Goal: Task Accomplishment & Management: Manage account settings

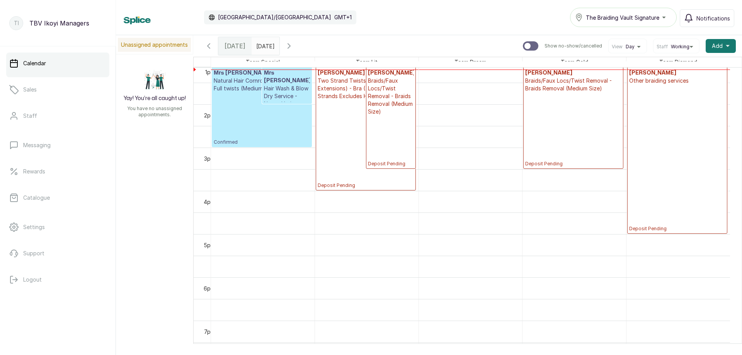
scroll to position [492, 0]
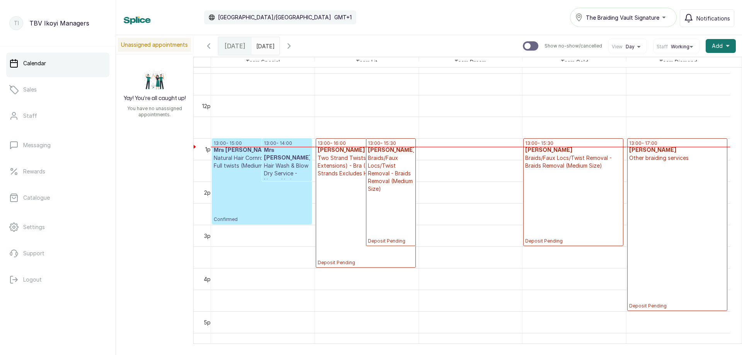
click at [389, 172] on p "Braids/Faux Locs/Twist Removal - Braids Removal (Medium Size)" at bounding box center [391, 173] width 46 height 39
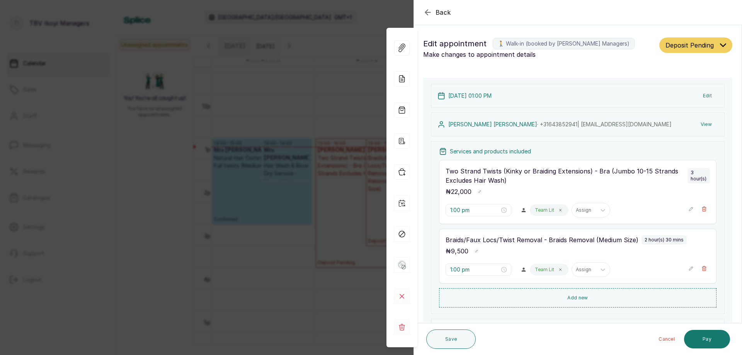
click at [425, 13] on icon "button" at bounding box center [427, 12] width 9 height 9
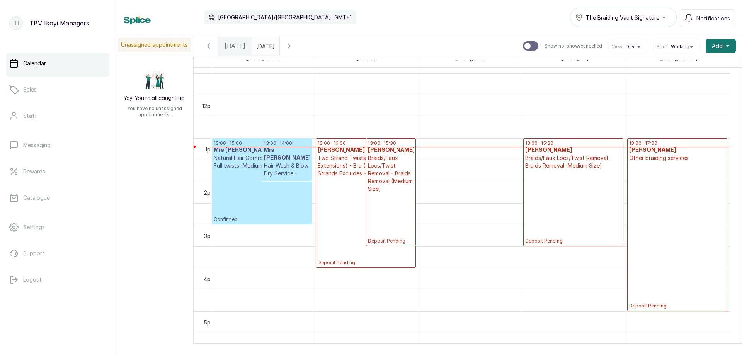
click at [685, 182] on p "Deposit Pending" at bounding box center [677, 235] width 96 height 147
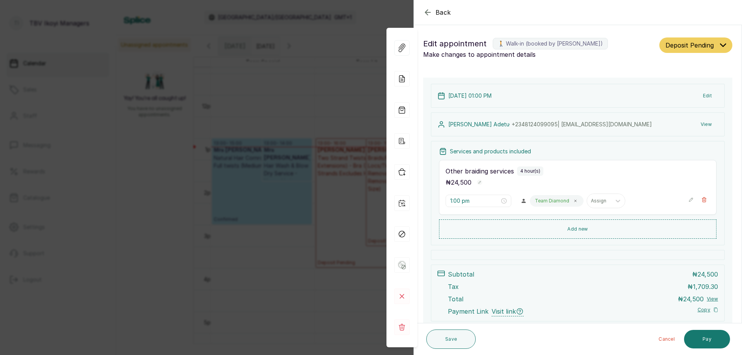
click at [430, 12] on icon "button" at bounding box center [427, 12] width 5 height 5
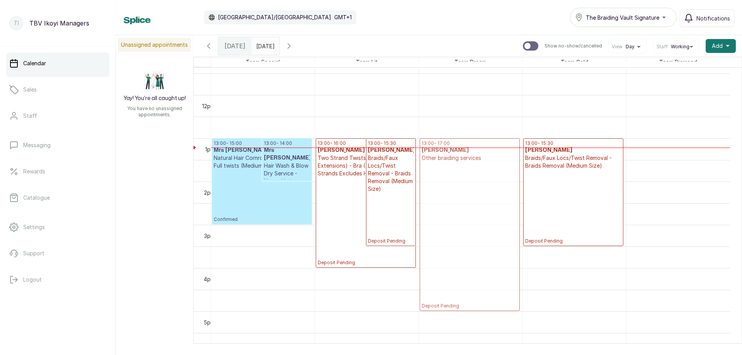
drag, startPoint x: 649, startPoint y: 154, endPoint x: 474, endPoint y: 159, distance: 175.6
click at [474, 159] on tr "13:00 - 15:00 Mrs [PERSON_NAME] Natural Hair Cornrows - Natural Hair - Full twi…" at bounding box center [470, 94] width 519 height 1039
drag, startPoint x: 389, startPoint y: 148, endPoint x: 665, endPoint y: 159, distance: 276.7
click at [665, 159] on div "13:00 - 15:00 Mrs [PERSON_NAME] Natural Hair Cornrows - Natural Hair - Full twi…" at bounding box center [470, 94] width 519 height 1039
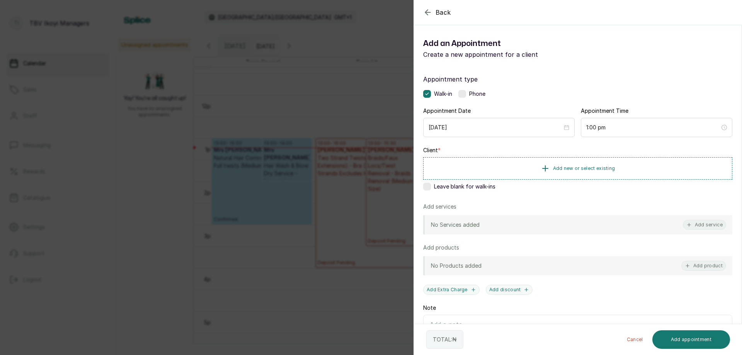
click at [426, 13] on icon "button" at bounding box center [427, 12] width 9 height 9
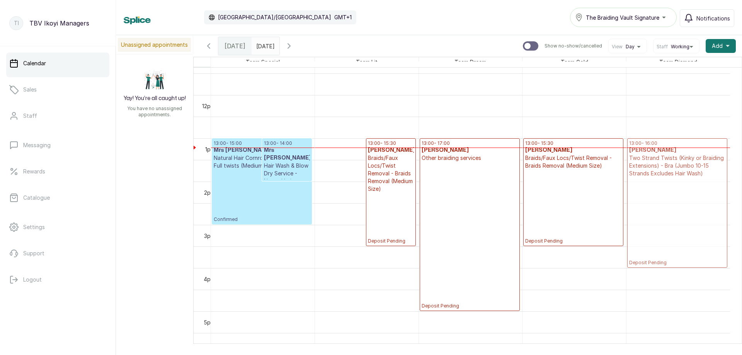
drag, startPoint x: 360, startPoint y: 163, endPoint x: 641, endPoint y: 155, distance: 280.8
click at [641, 155] on tr "13:00 - 15:00 Mrs [PERSON_NAME] Natural Hair Cornrows - Natural Hair - Full twi…" at bounding box center [470, 94] width 519 height 1039
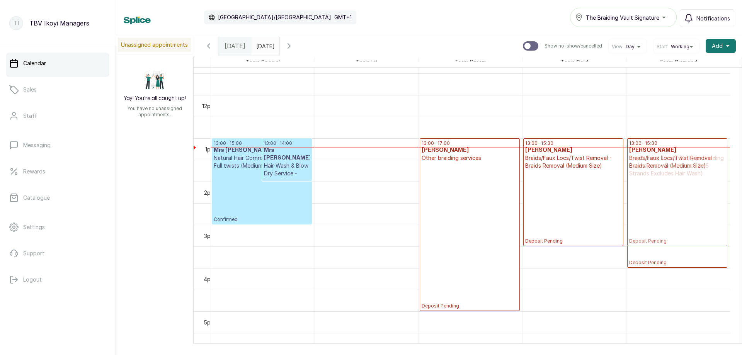
drag, startPoint x: 356, startPoint y: 159, endPoint x: 640, endPoint y: 149, distance: 284.3
click at [640, 149] on tr "13:00 - 15:00 Mrs [PERSON_NAME] Natural Hair Cornrows - Natural Hair - Full twi…" at bounding box center [470, 94] width 519 height 1039
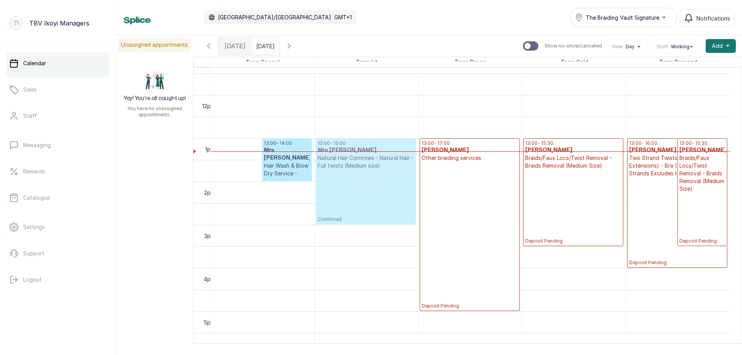
drag, startPoint x: 227, startPoint y: 159, endPoint x: 331, endPoint y: 159, distance: 104.4
click at [331, 159] on tr "13:00 - 15:00 Mrs [PERSON_NAME] Natural Hair Cornrows - Natural Hair - Full twi…" at bounding box center [470, 94] width 519 height 1039
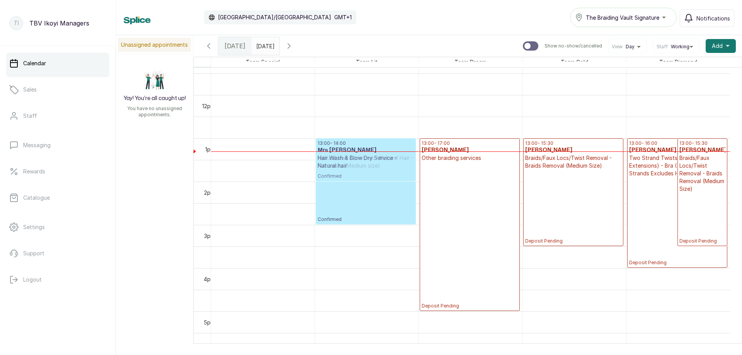
drag, startPoint x: 237, startPoint y: 150, endPoint x: 330, endPoint y: 148, distance: 92.8
click at [330, 148] on tr "13:00 - 14:00 Mrs [PERSON_NAME] Wash & Blow Dry Service - Natural hair Confirme…" at bounding box center [470, 94] width 519 height 1039
click at [346, 143] on p "13:00 - 15:00" at bounding box center [366, 143] width 96 height 6
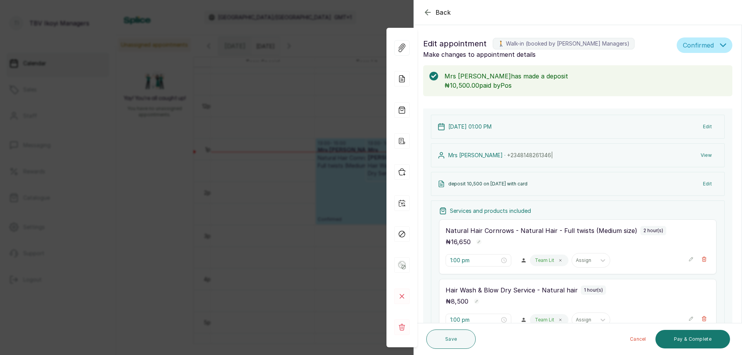
scroll to position [77, 0]
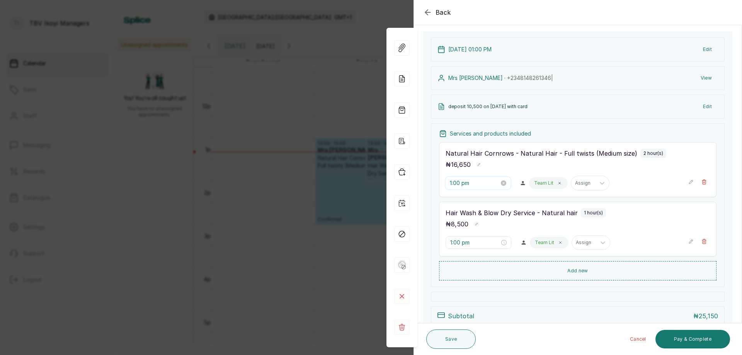
click at [471, 182] on input "1:00 pm" at bounding box center [474, 183] width 49 height 9
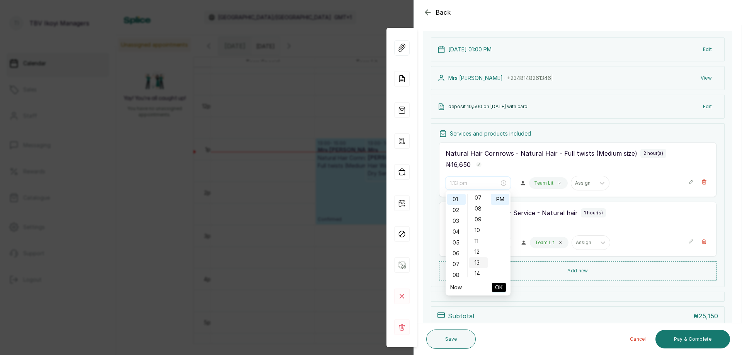
scroll to position [193, 0]
click at [477, 210] on div "12" at bounding box center [478, 213] width 19 height 11
click at [479, 234] on div "15" at bounding box center [478, 232] width 19 height 11
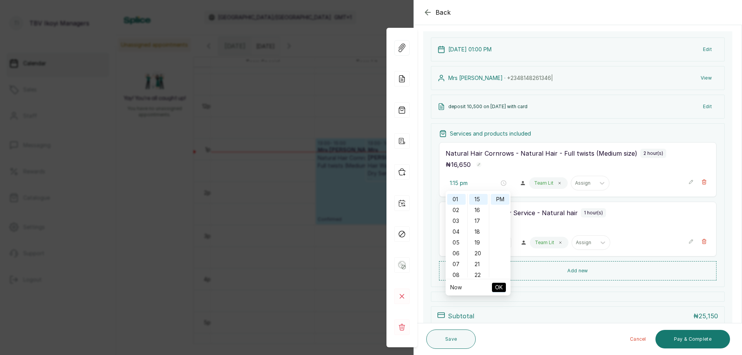
click at [502, 285] on span "OK" at bounding box center [499, 287] width 8 height 15
type input "1:00 pm"
type input "1:15 pm"
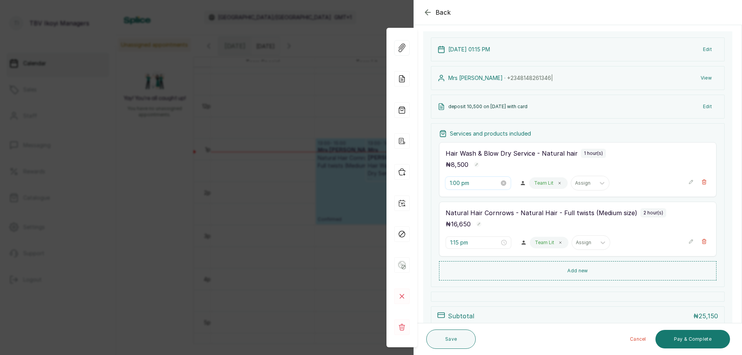
click at [470, 185] on input "1:00 pm" at bounding box center [474, 183] width 49 height 9
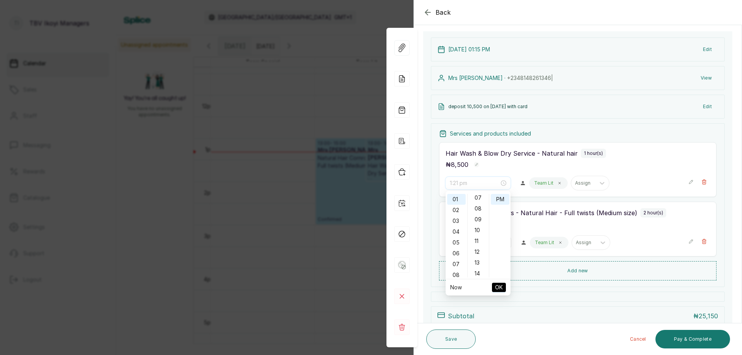
scroll to position [155, 0]
click at [479, 218] on div "16" at bounding box center [478, 218] width 19 height 11
click at [480, 265] on div "15" at bounding box center [478, 266] width 19 height 11
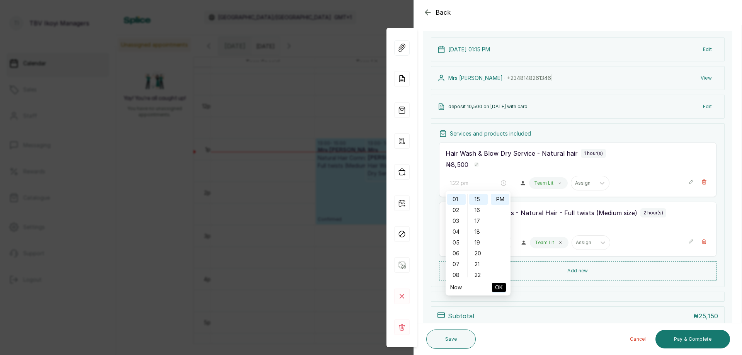
type input "1:15 pm"
click at [499, 290] on span "OK" at bounding box center [499, 287] width 8 height 15
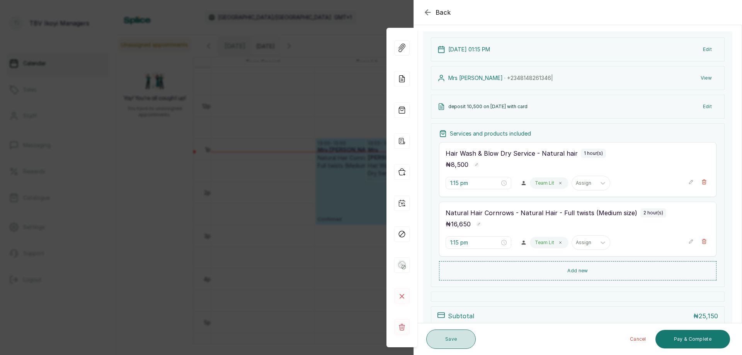
click at [448, 336] on button "Save" at bounding box center [450, 339] width 49 height 19
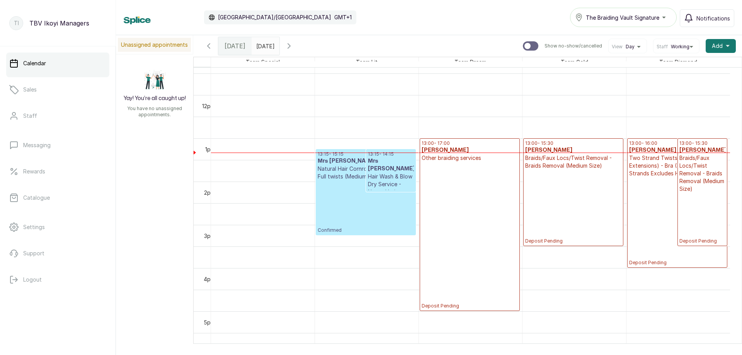
click at [358, 194] on p "Confirmed" at bounding box center [366, 207] width 96 height 53
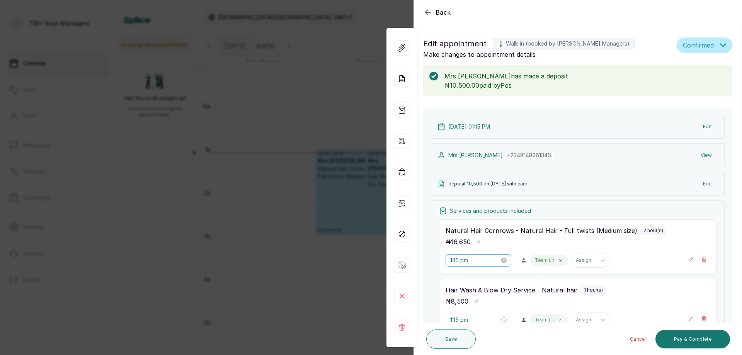
scroll to position [77, 0]
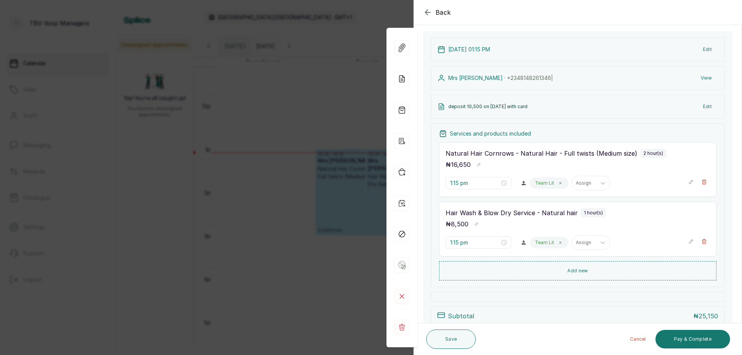
click at [428, 11] on icon "button" at bounding box center [427, 12] width 9 height 9
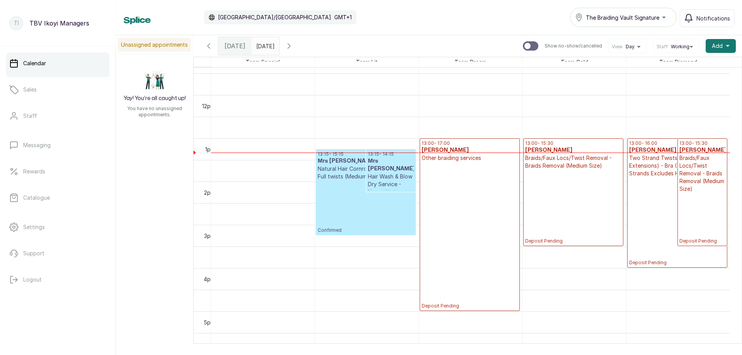
click at [567, 176] on p "Deposit Pending" at bounding box center [573, 207] width 96 height 75
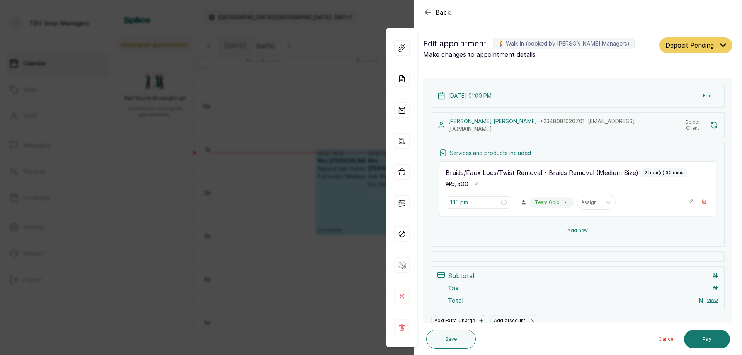
type input "1:00 pm"
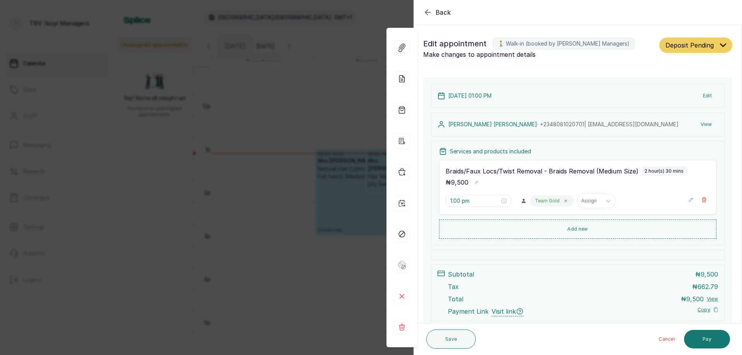
click at [425, 13] on icon "button" at bounding box center [427, 12] width 9 height 9
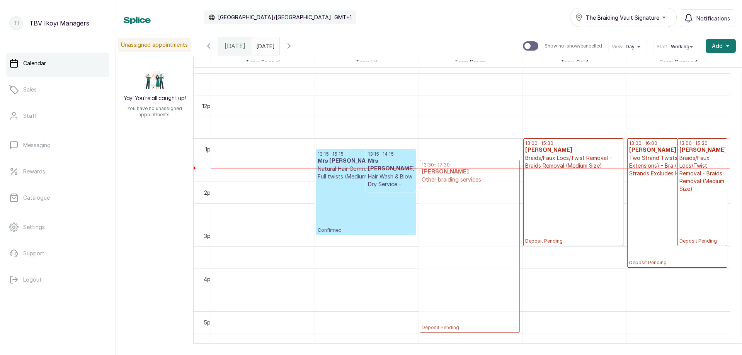
drag, startPoint x: 451, startPoint y: 162, endPoint x: 452, endPoint y: 177, distance: 15.5
click at [452, 177] on div "13:00 - 17:00 [PERSON_NAME] Adetu Other braiding services Deposit Pending 13:30…" at bounding box center [471, 94] width 104 height 1039
click at [471, 195] on p "Deposit Pending" at bounding box center [470, 257] width 96 height 147
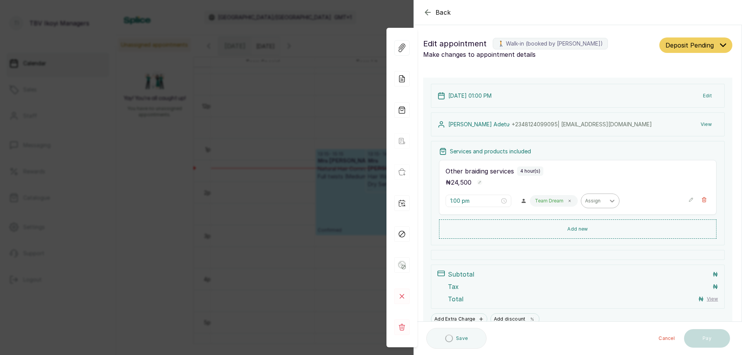
scroll to position [35, 0]
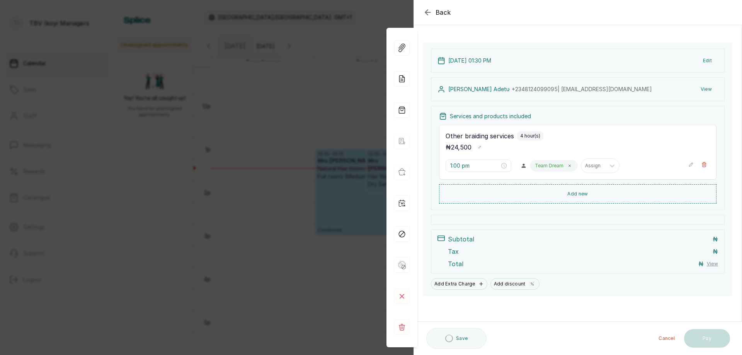
type input "1:30 pm"
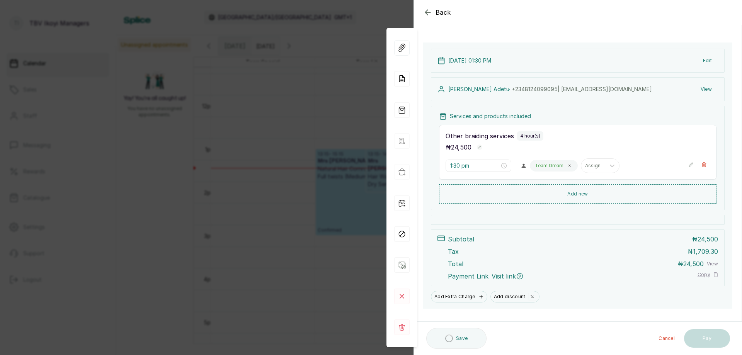
scroll to position [0, 0]
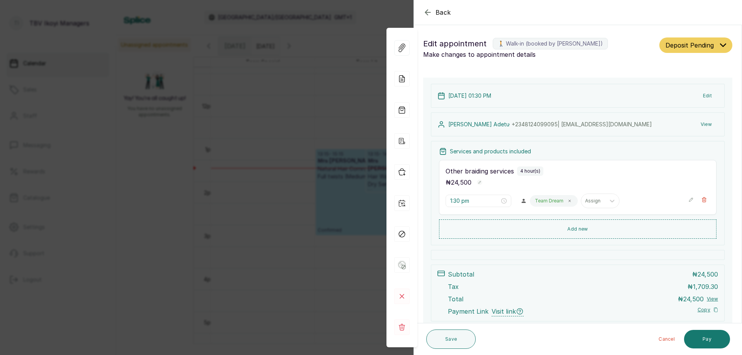
click at [701, 48] on span "Deposit Pending" at bounding box center [690, 45] width 48 height 9
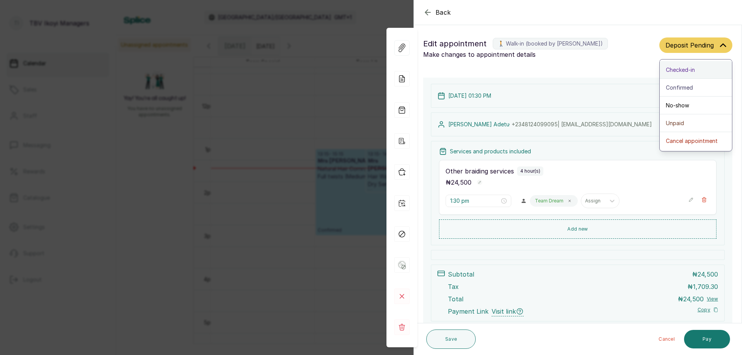
click at [676, 67] on span "Checked-in" at bounding box center [680, 70] width 29 height 8
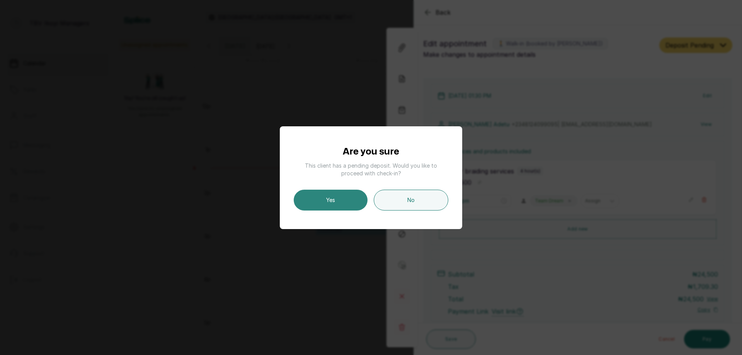
click at [329, 203] on button "Yes" at bounding box center [331, 200] width 74 height 21
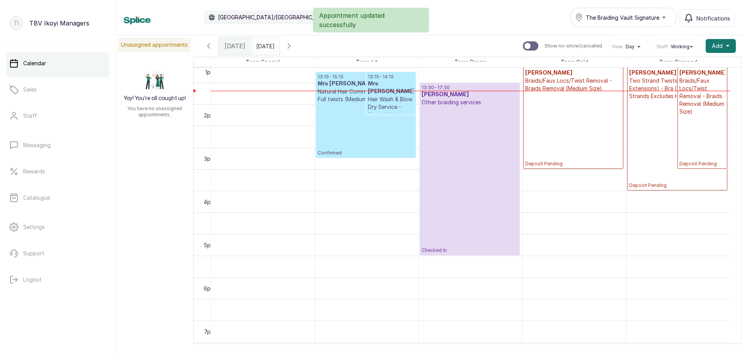
scroll to position [531, 0]
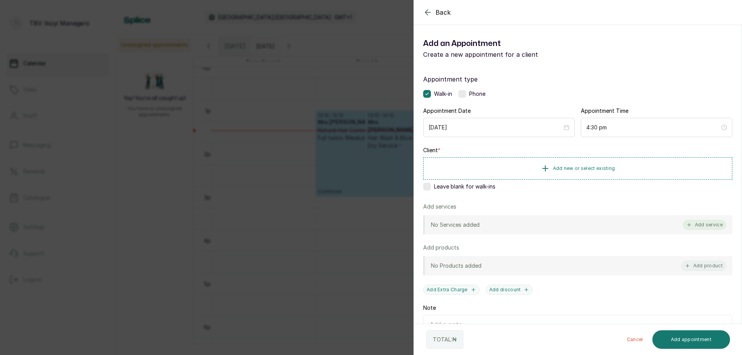
click at [702, 228] on button "Add service" at bounding box center [704, 225] width 43 height 10
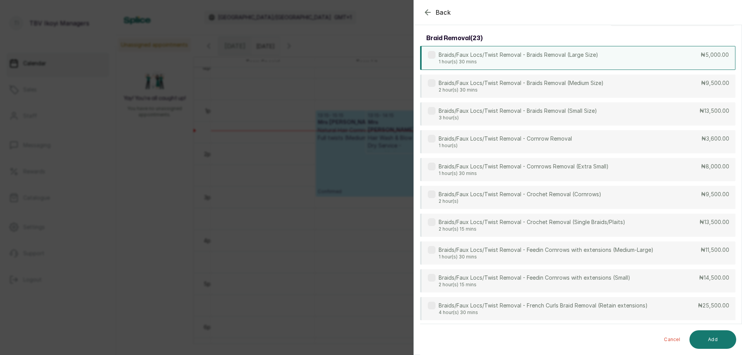
scroll to position [0, 0]
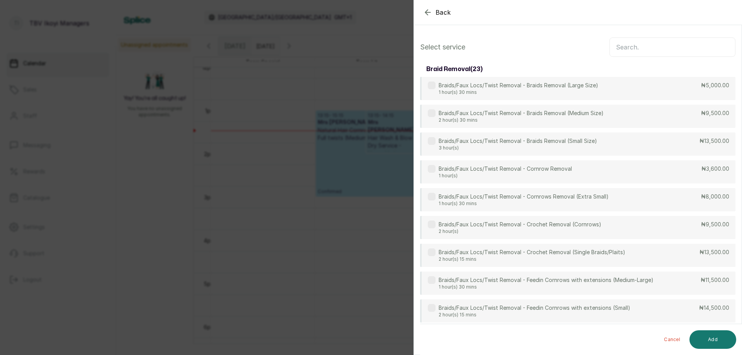
click at [641, 46] on input "text" at bounding box center [673, 47] width 126 height 19
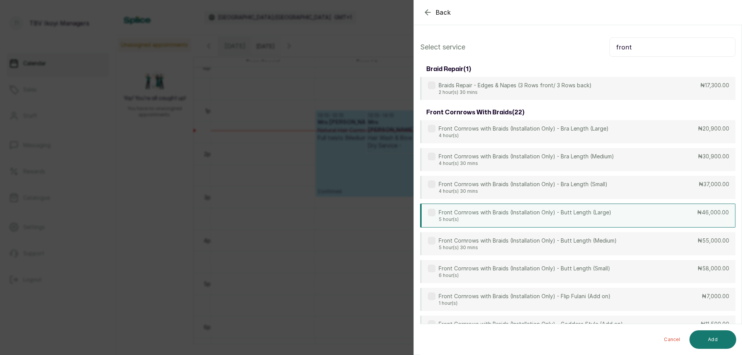
scroll to position [39, 0]
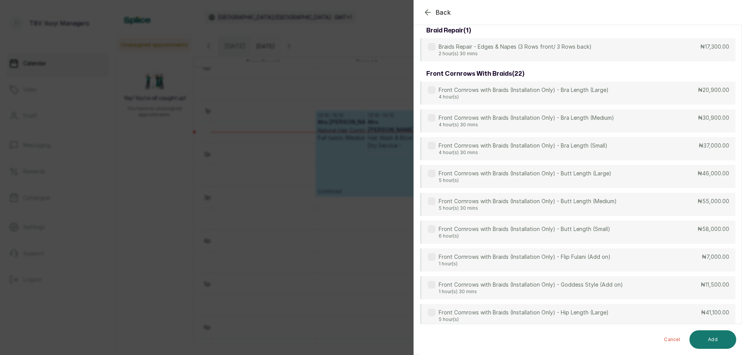
type input "front"
click at [425, 12] on icon "button" at bounding box center [427, 12] width 9 height 9
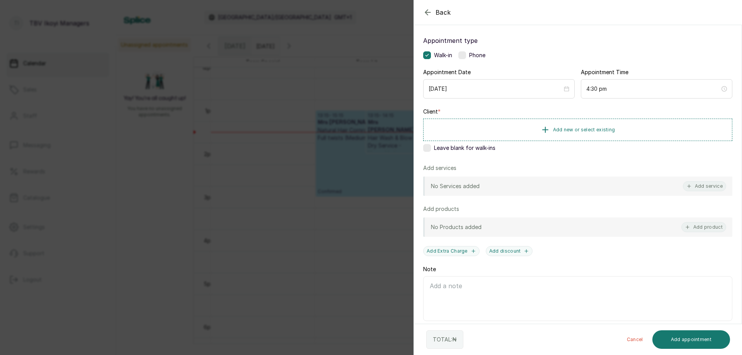
click at [430, 8] on icon "button" at bounding box center [427, 12] width 9 height 9
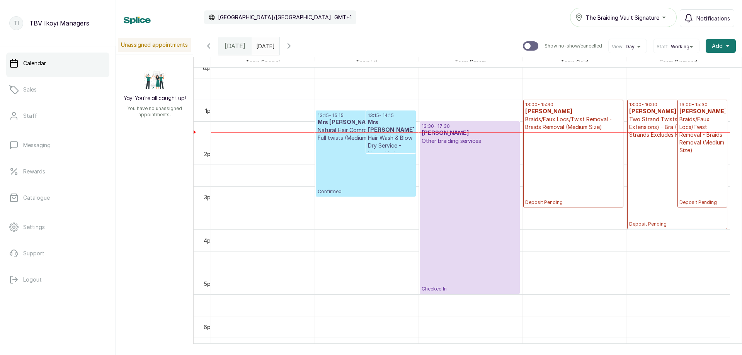
click at [462, 175] on p "Checked In" at bounding box center [470, 218] width 96 height 147
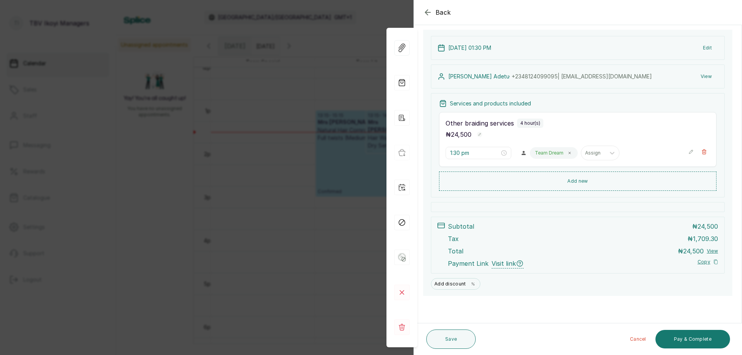
scroll to position [9, 0]
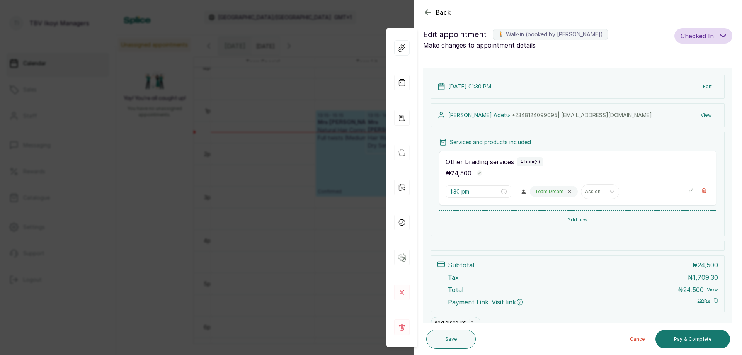
click at [689, 190] on icon "button" at bounding box center [691, 190] width 5 height 5
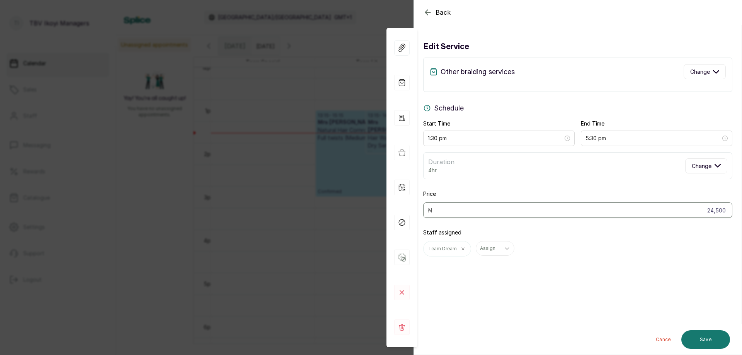
click at [430, 12] on icon "button" at bounding box center [427, 12] width 9 height 9
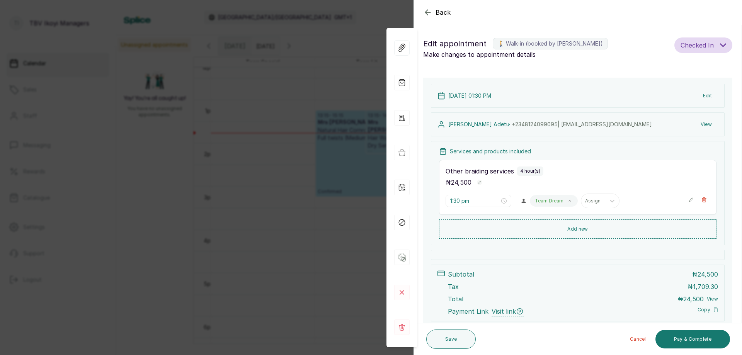
click at [426, 10] on icon "button" at bounding box center [427, 12] width 9 height 9
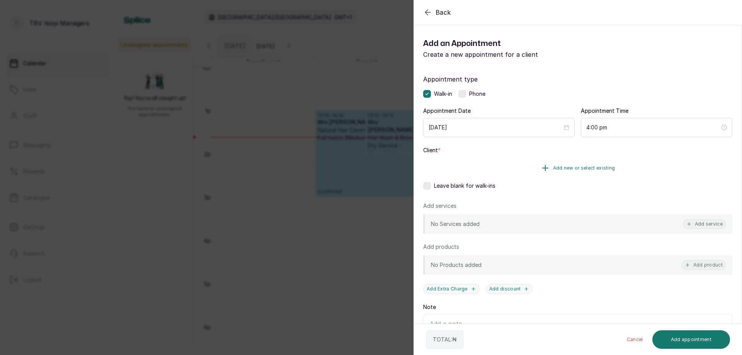
click at [589, 168] on span "Add new or select existing" at bounding box center [584, 168] width 62 height 6
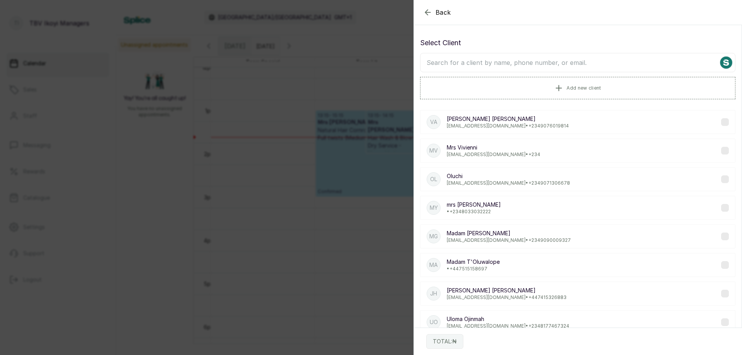
click at [557, 63] on input "text" at bounding box center [577, 62] width 315 height 19
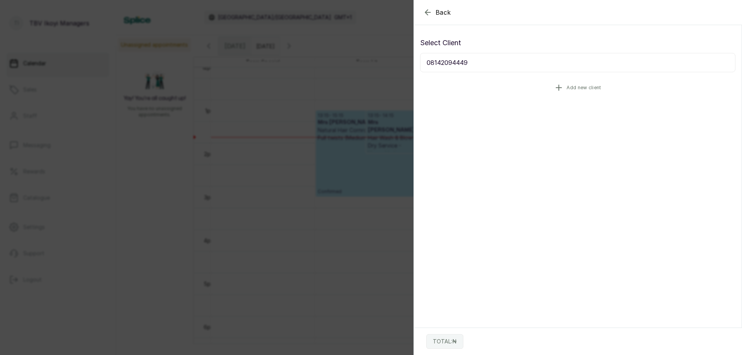
type input "08142094449"
click at [562, 89] on button "Add new client" at bounding box center [577, 88] width 315 height 22
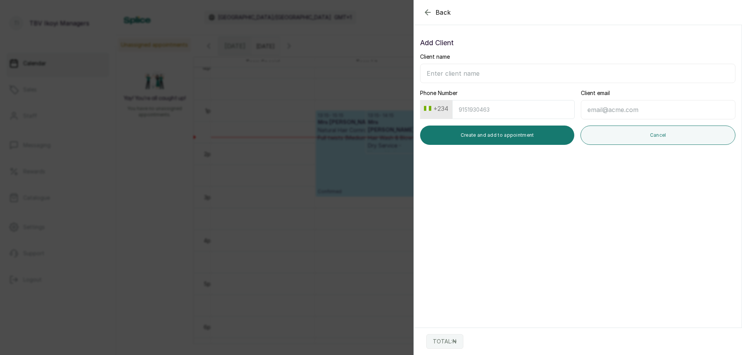
click at [453, 72] on input "Client name" at bounding box center [577, 73] width 315 height 19
type input "[PERSON_NAME] 0."
click at [479, 109] on input "Phone Number" at bounding box center [513, 109] width 123 height 19
type input "8142094449"
click at [587, 107] on input "Client email" at bounding box center [658, 109] width 155 height 19
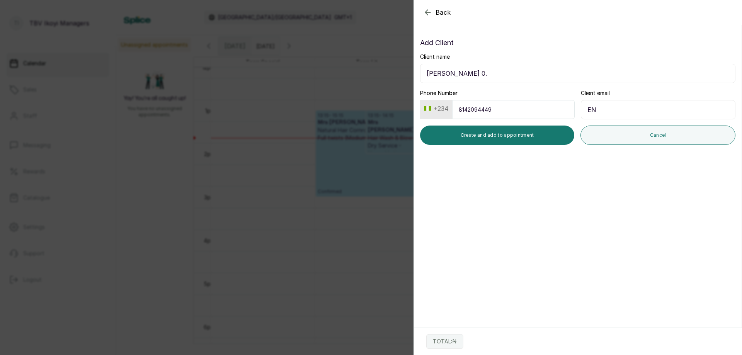
type input "E"
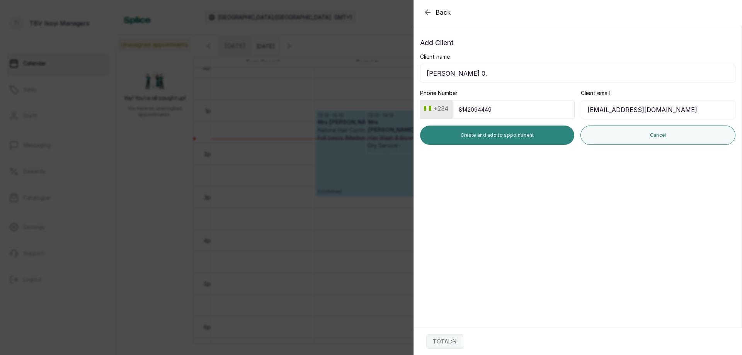
type input "[EMAIL_ADDRESS][DOMAIN_NAME]"
click at [519, 139] on button "Create and add to appointment" at bounding box center [497, 135] width 154 height 19
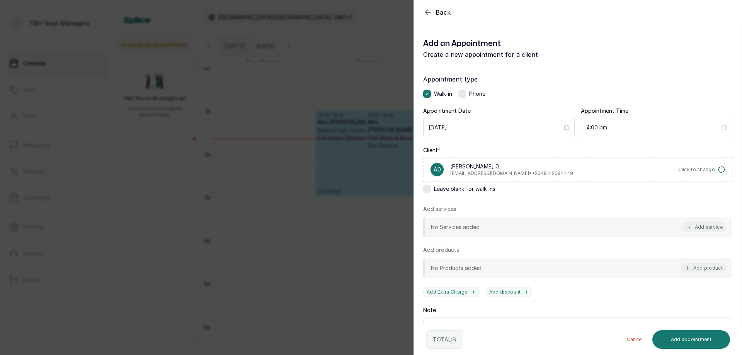
scroll to position [57, 0]
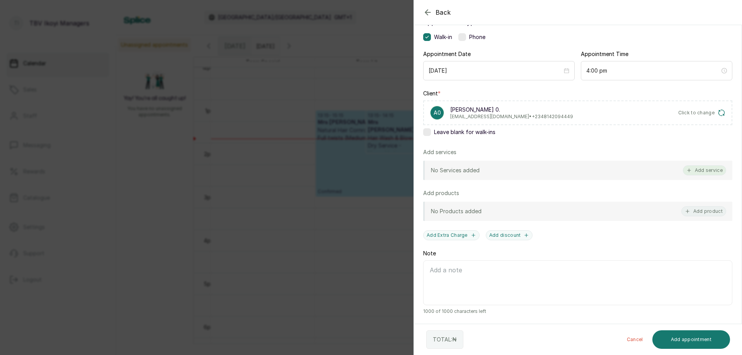
click at [700, 174] on button "Add service" at bounding box center [704, 170] width 43 height 10
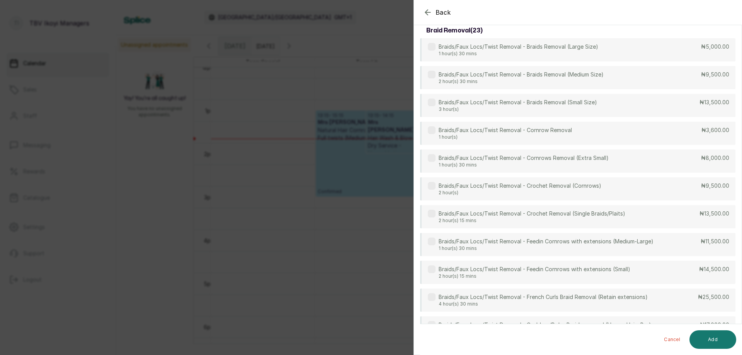
scroll to position [0, 0]
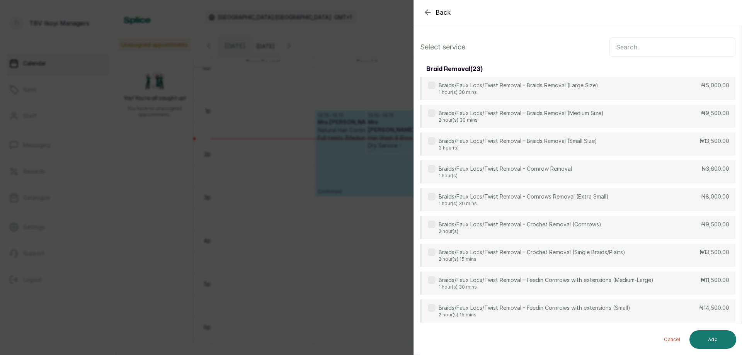
click at [645, 48] on input "text" at bounding box center [673, 47] width 126 height 19
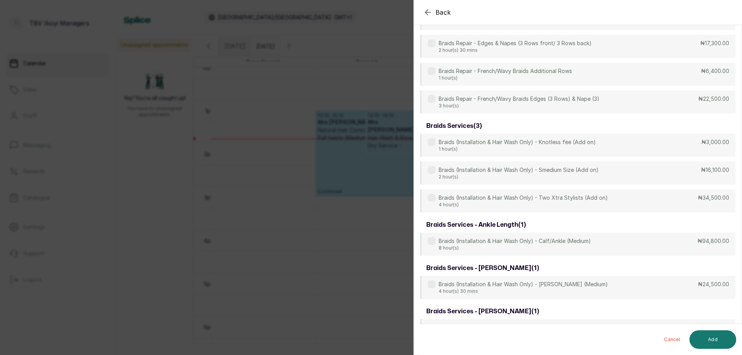
scroll to position [925, 0]
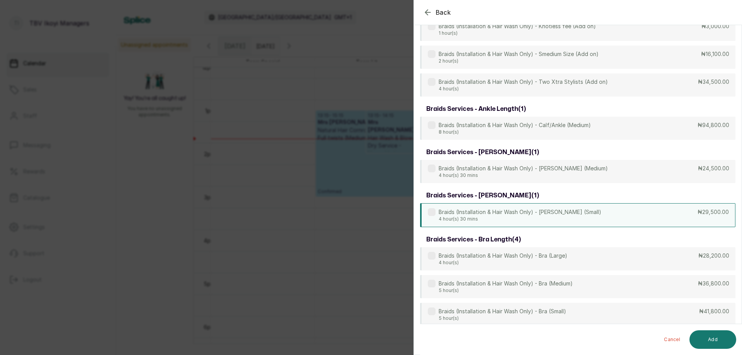
type input "braids"
click at [508, 216] on p "Braids (Installation & Hair Wash Only) - [PERSON_NAME] (Small)" at bounding box center [520, 212] width 163 height 8
click at [699, 336] on button "Add" at bounding box center [713, 340] width 47 height 19
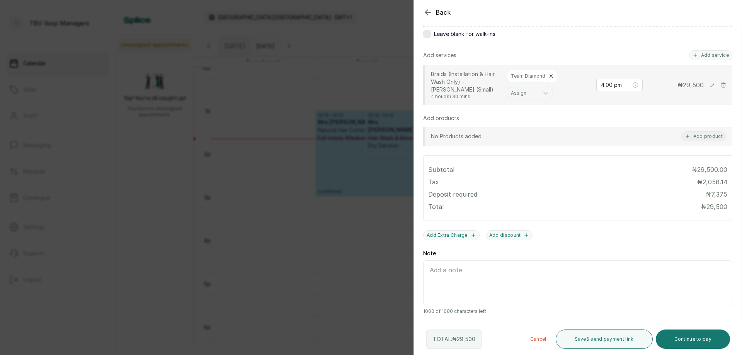
scroll to position [78, 0]
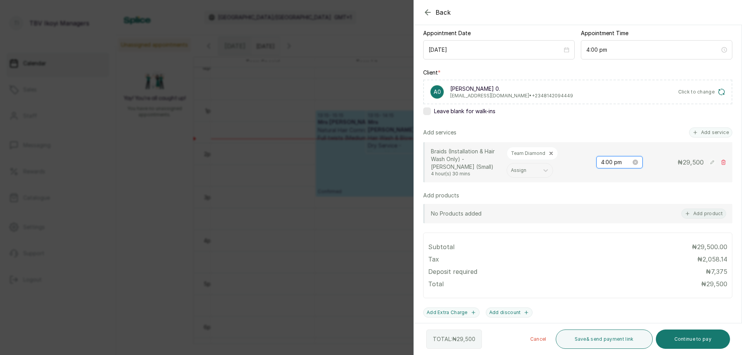
click at [605, 165] on input "4:00 pm" at bounding box center [616, 162] width 30 height 9
click at [601, 189] on div "01" at bounding box center [601, 189] width 19 height 11
click at [622, 207] on div "42" at bounding box center [623, 207] width 19 height 11
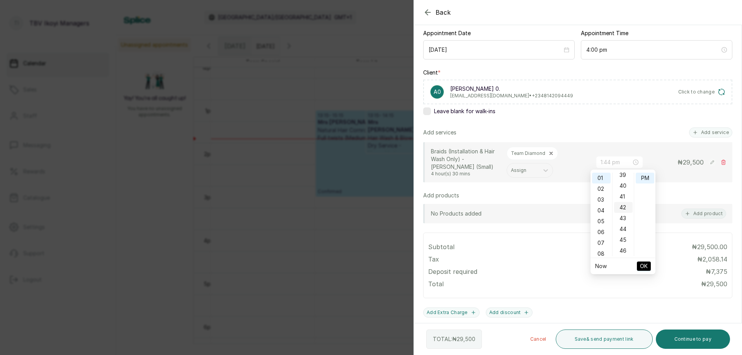
scroll to position [455, 0]
type input "1:42 pm"
click at [644, 261] on span "OK" at bounding box center [644, 266] width 8 height 15
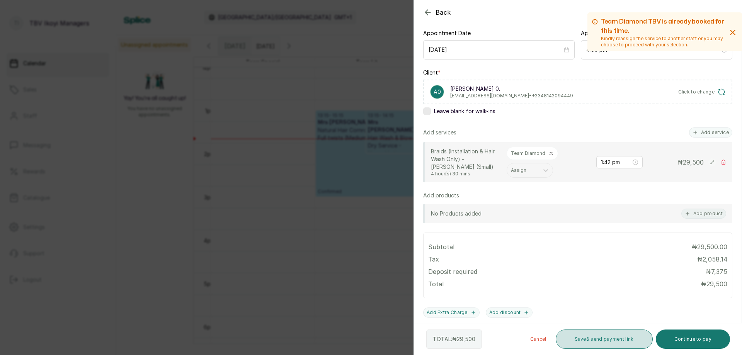
click at [584, 339] on button "Save & send payment link" at bounding box center [604, 339] width 97 height 19
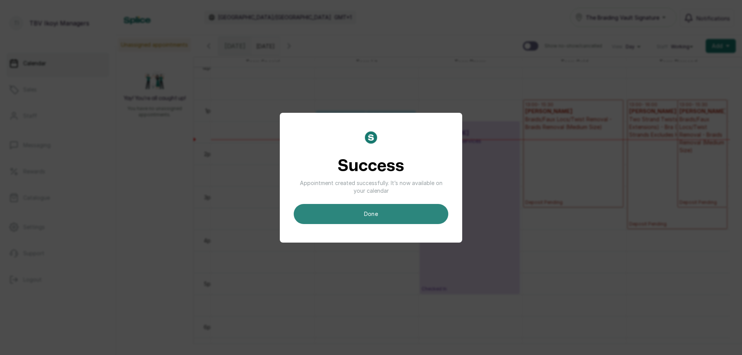
click at [361, 211] on button "done" at bounding box center [371, 214] width 155 height 20
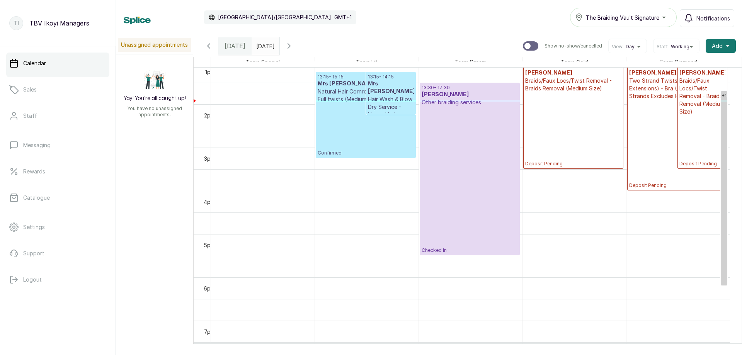
scroll to position [531, 0]
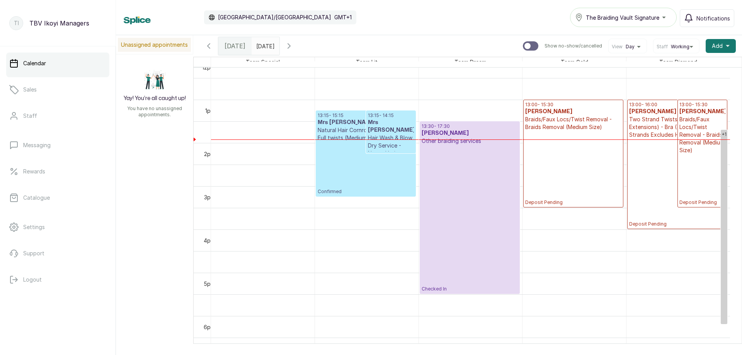
click at [655, 107] on p "13:00 - 16:00" at bounding box center [677, 105] width 96 height 6
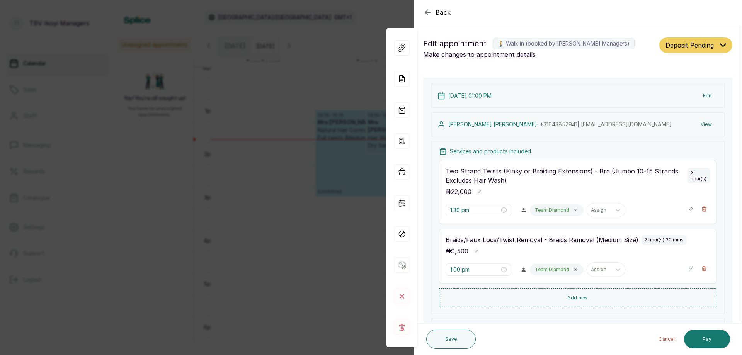
type input "1:00 pm"
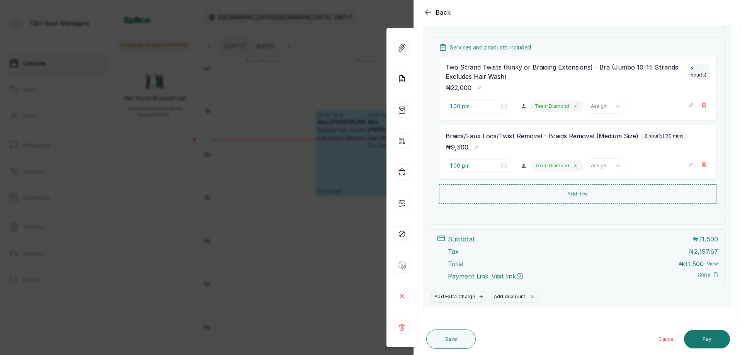
scroll to position [117, 0]
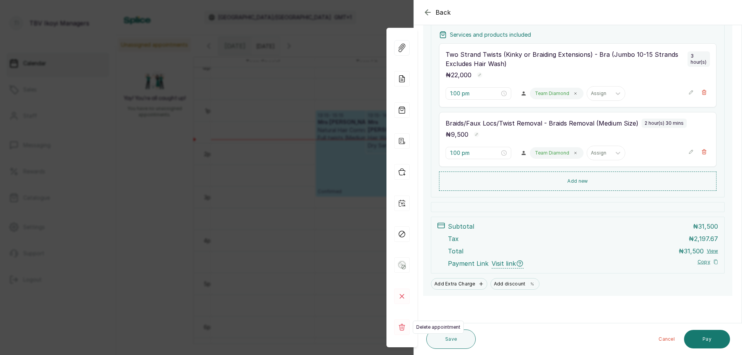
click at [395, 326] on rect at bounding box center [401, 327] width 15 height 15
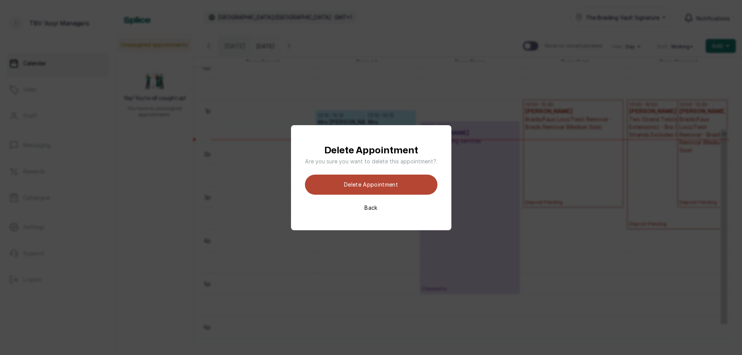
click at [373, 189] on button "Delete appointment" at bounding box center [371, 185] width 133 height 20
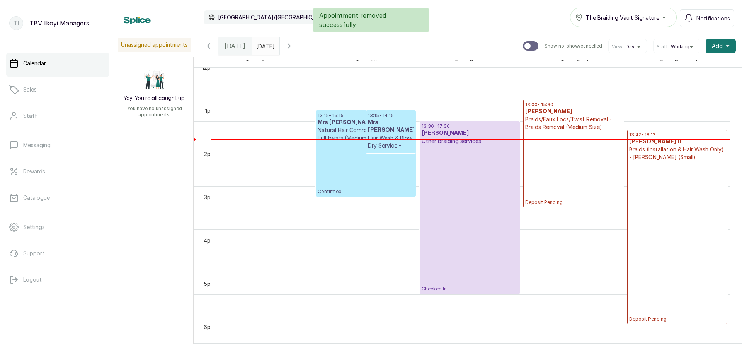
click at [648, 171] on p "Deposit Pending" at bounding box center [677, 241] width 96 height 161
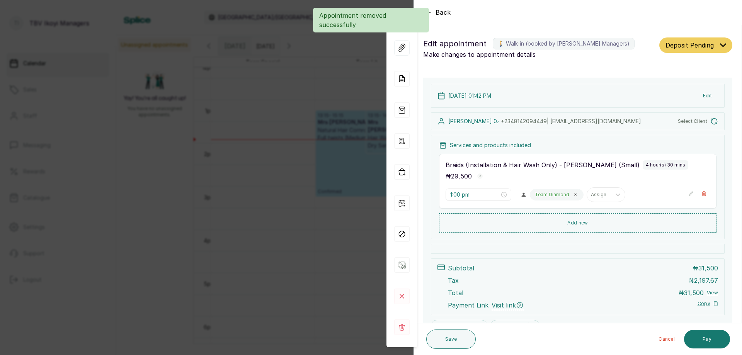
type input "1:42 pm"
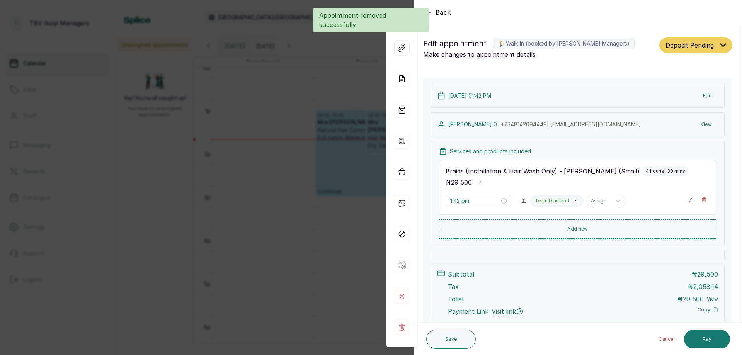
click at [685, 42] on span "Deposit Pending" at bounding box center [690, 45] width 48 height 9
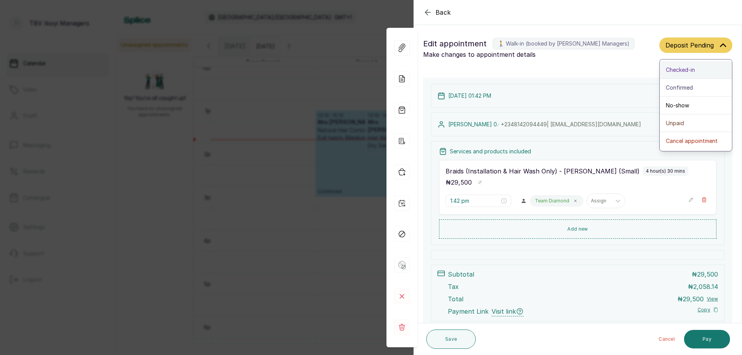
click at [672, 70] on span "Checked-in" at bounding box center [680, 70] width 29 height 8
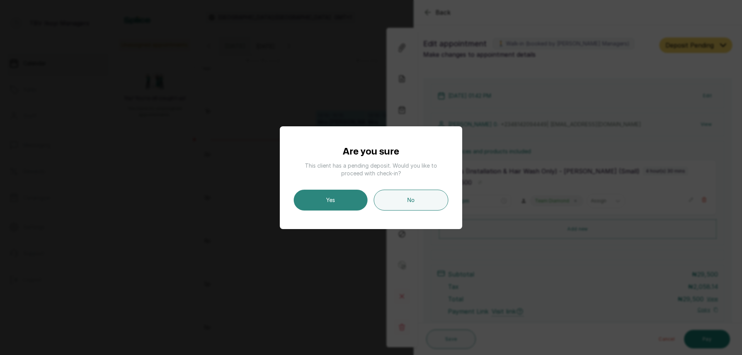
click at [331, 196] on button "Yes" at bounding box center [331, 200] width 74 height 21
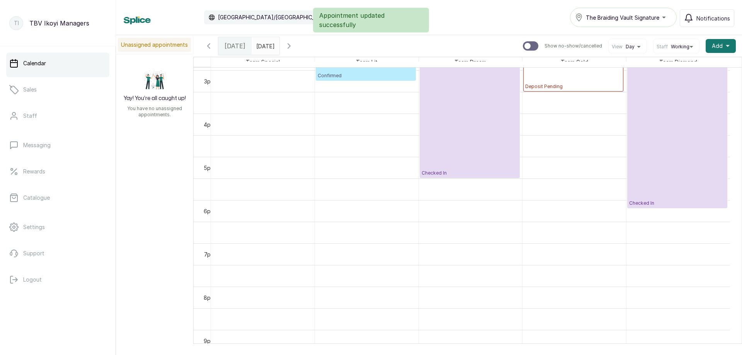
scroll to position [531, 0]
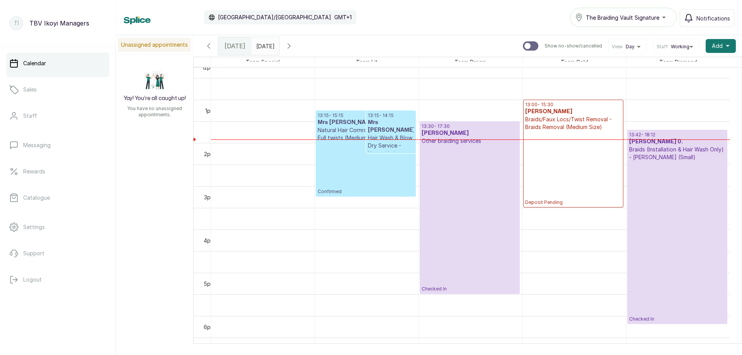
click at [454, 189] on p "Checked In" at bounding box center [470, 218] width 96 height 147
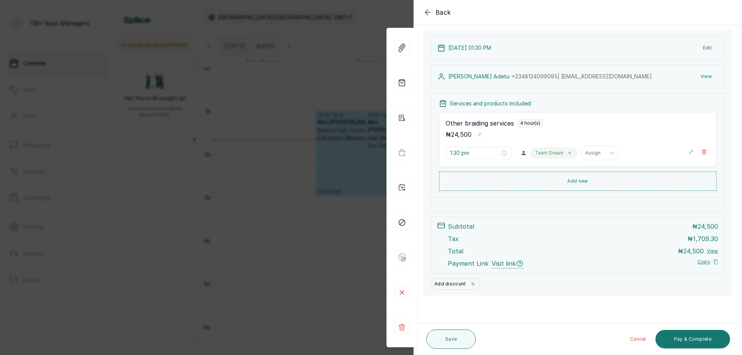
scroll to position [9, 0]
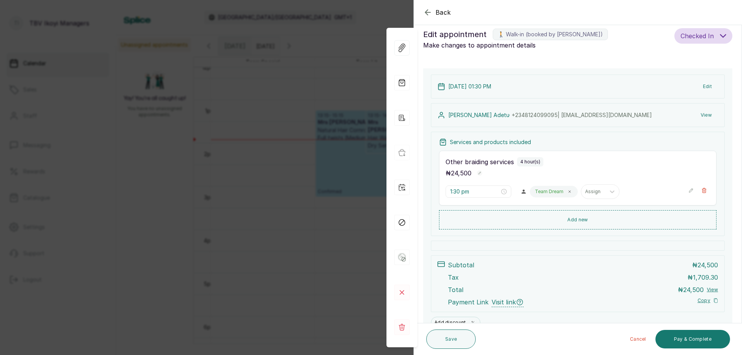
click at [689, 190] on icon "button" at bounding box center [691, 190] width 5 height 5
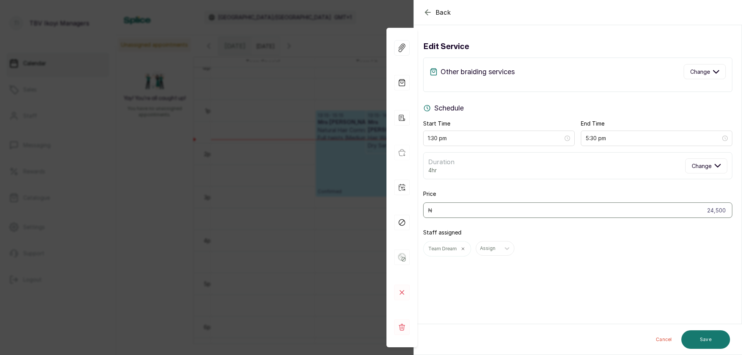
scroll to position [0, 0]
click at [696, 79] on div "Other braiding services Change" at bounding box center [577, 75] width 309 height 34
click at [696, 78] on button "Change" at bounding box center [705, 71] width 42 height 15
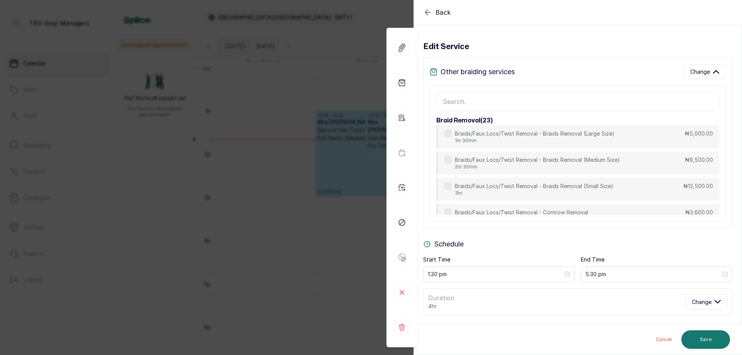
click at [555, 99] on input "text" at bounding box center [577, 101] width 283 height 19
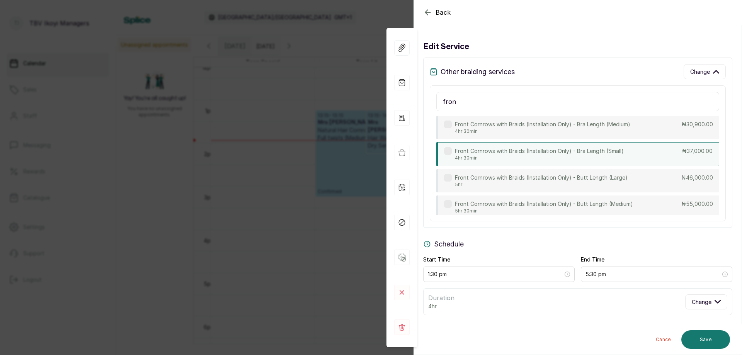
scroll to position [36, 0]
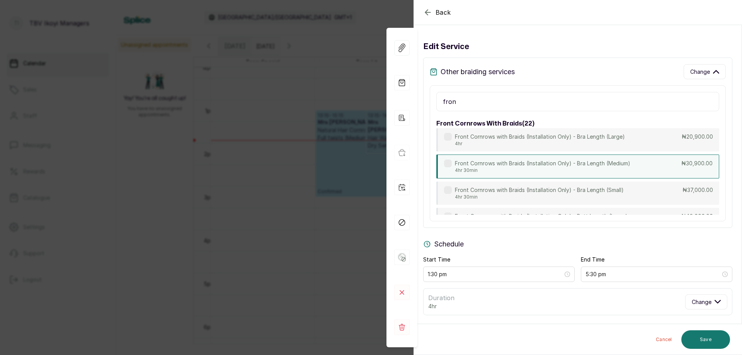
type input "fron"
click at [523, 167] on p "4hr 30min" at bounding box center [543, 170] width 176 height 6
type input "6:00 pm"
type input "30,900"
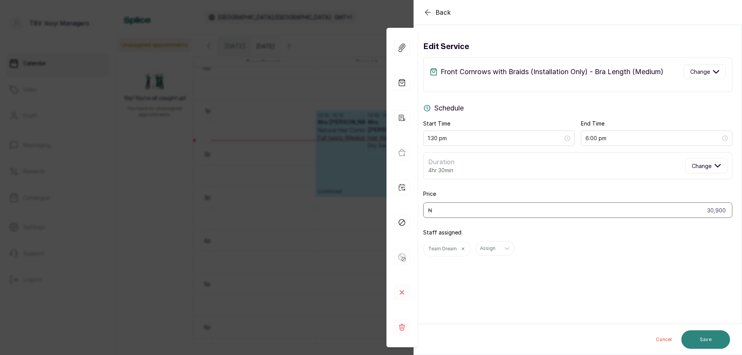
click at [714, 340] on button "Save" at bounding box center [706, 340] width 49 height 19
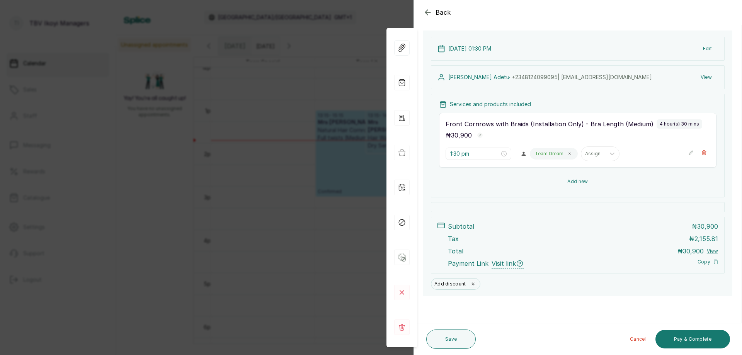
click at [571, 184] on button "Add new" at bounding box center [578, 181] width 278 height 19
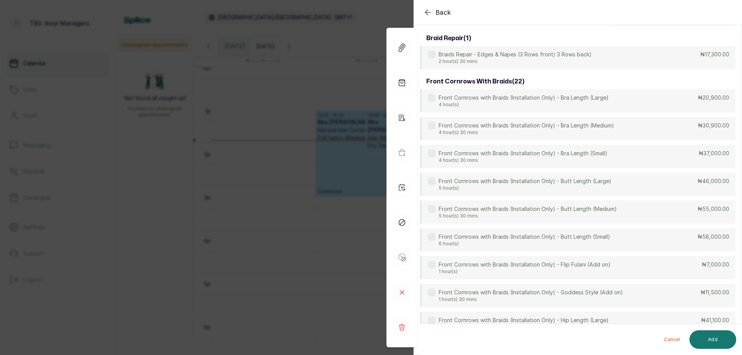
scroll to position [0, 0]
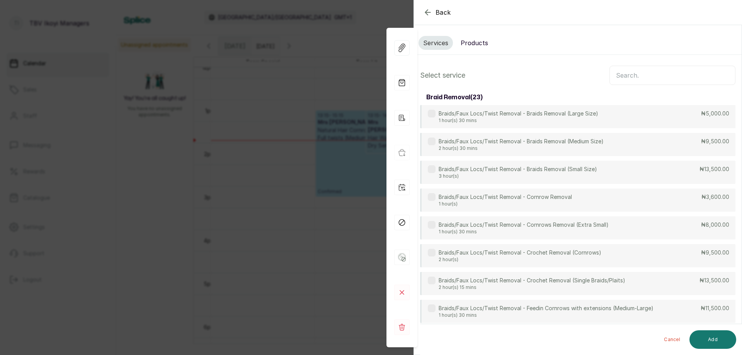
click at [635, 78] on input "text" at bounding box center [673, 75] width 126 height 19
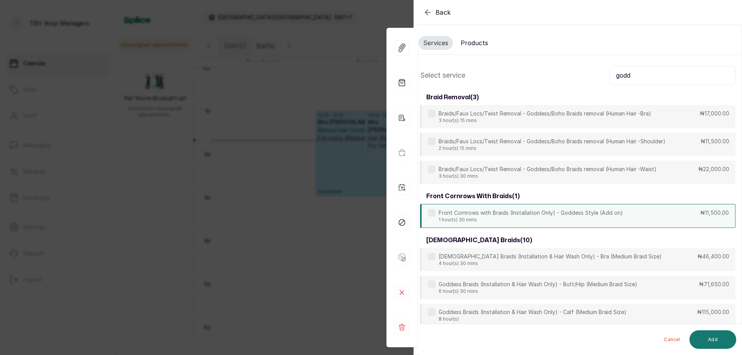
type input "godd"
click at [609, 222] on p "1 hour(s) 30 mins" at bounding box center [531, 220] width 184 height 6
click at [709, 339] on button "Add" at bounding box center [713, 340] width 47 height 19
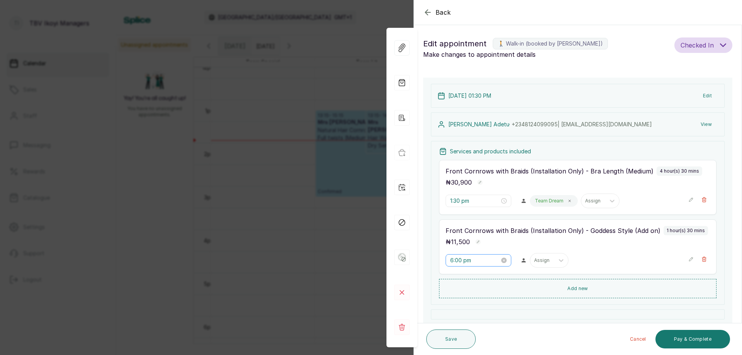
click at [467, 265] on div "6:00 pm" at bounding box center [479, 260] width 66 height 12
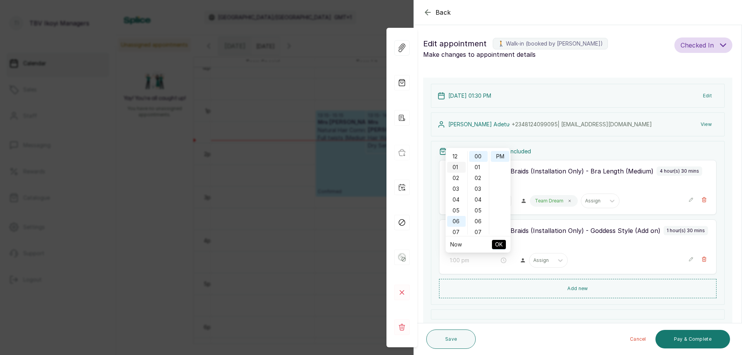
click at [456, 166] on div "01" at bounding box center [456, 167] width 19 height 11
click at [479, 169] on div "30" at bounding box center [478, 172] width 19 height 11
type input "1:30 pm"
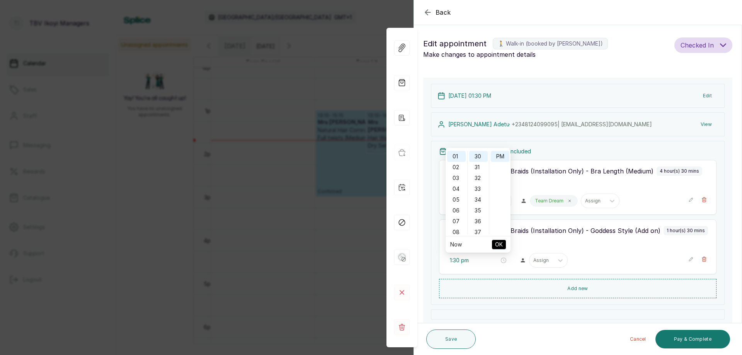
click at [502, 246] on span "OK" at bounding box center [499, 244] width 8 height 15
click at [558, 259] on icon at bounding box center [562, 261] width 8 height 8
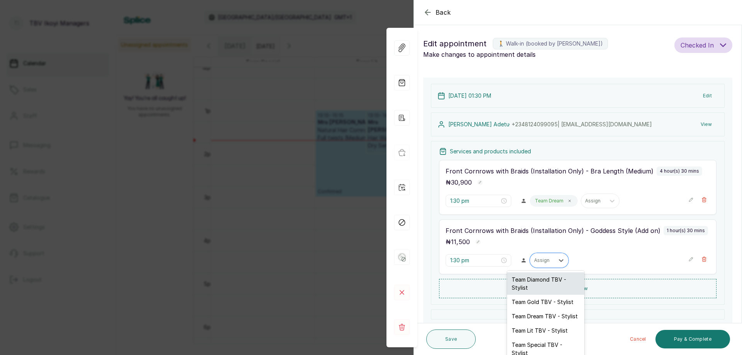
click at [537, 284] on div "Team Diamond TBV - Stylist" at bounding box center [545, 284] width 77 height 22
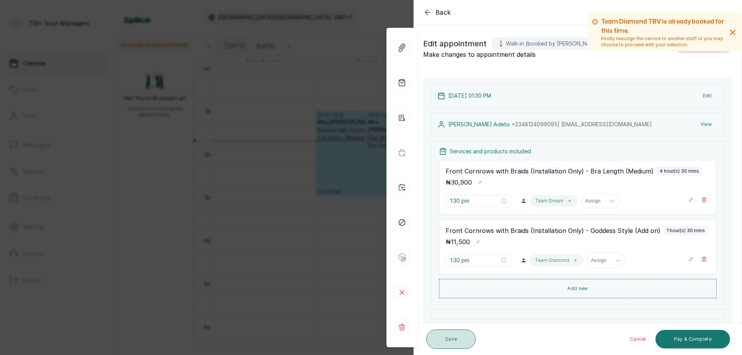
click at [447, 340] on button "Save" at bounding box center [450, 339] width 49 height 19
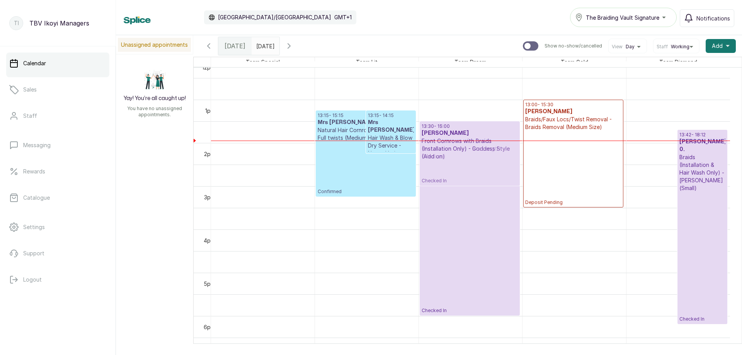
drag, startPoint x: 655, startPoint y: 132, endPoint x: 482, endPoint y: 138, distance: 172.2
click at [482, 138] on tr "13:15 - 15:15 Mrs [PERSON_NAME] Natural Hair Cornrows - Natural Hair - Full twi…" at bounding box center [470, 56] width 519 height 1039
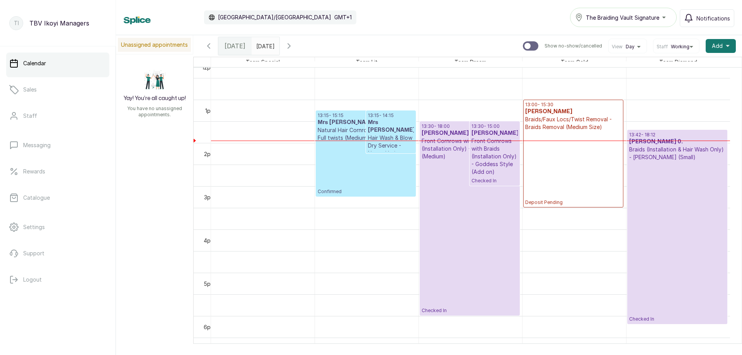
click at [467, 195] on p "Checked In" at bounding box center [470, 236] width 96 height 153
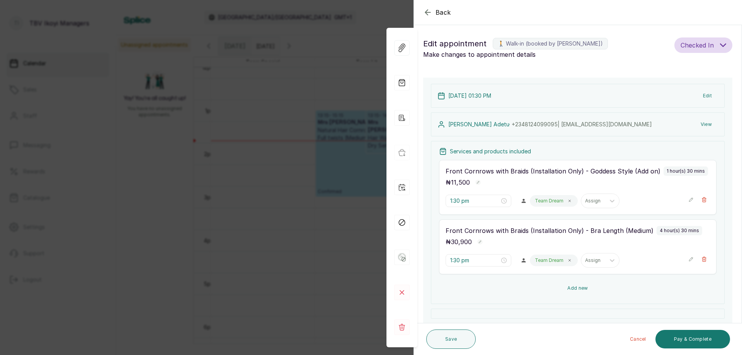
scroll to position [77, 0]
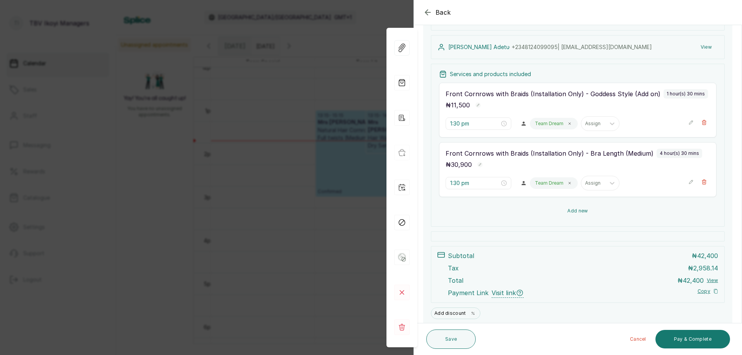
click at [564, 217] on button "Add new" at bounding box center [578, 211] width 278 height 19
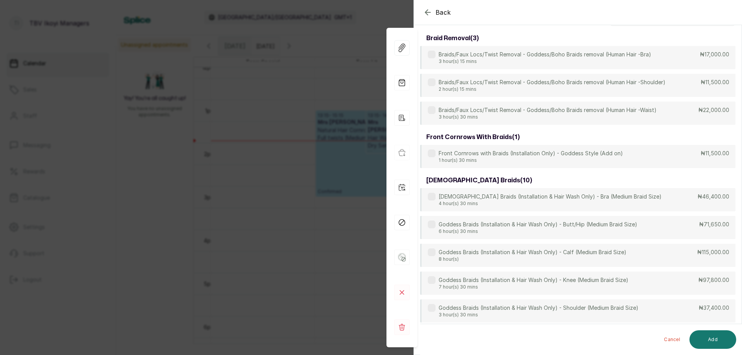
scroll to position [0, 0]
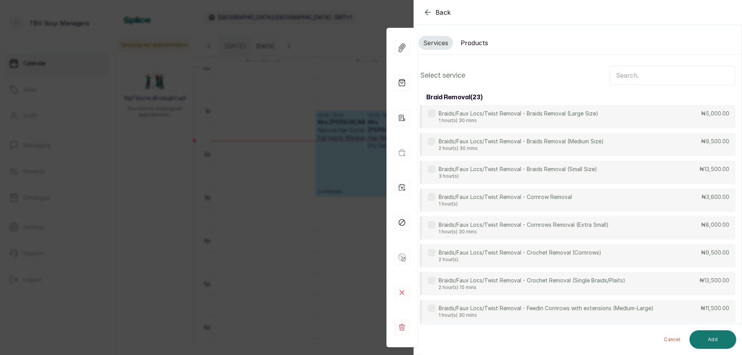
click at [633, 77] on input "text" at bounding box center [673, 75] width 126 height 19
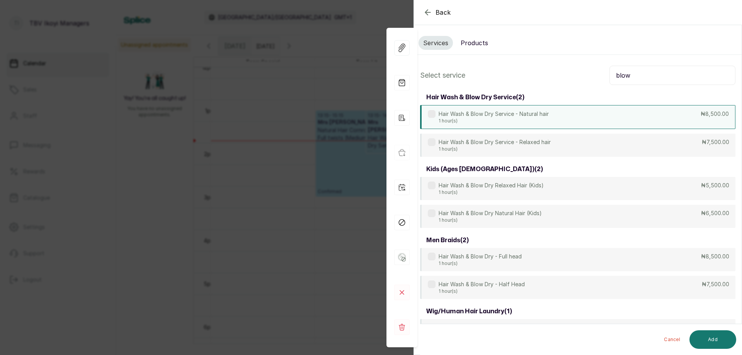
type input "blow"
click at [474, 109] on div "Hair Wash & Blow Dry Service - Natural hair 1 hour(s) ₦8,500.00" at bounding box center [577, 117] width 315 height 24
click at [713, 333] on button "Add" at bounding box center [713, 340] width 47 height 19
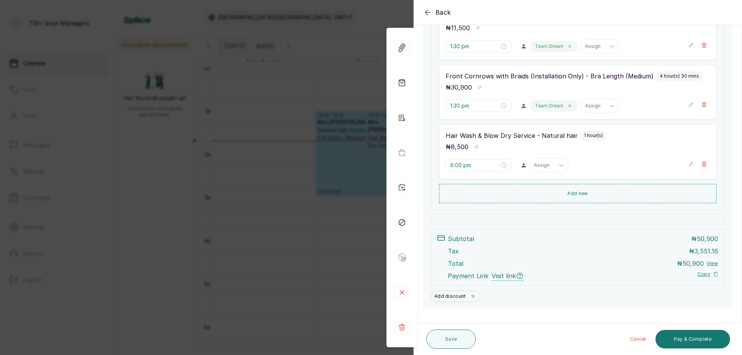
scroll to position [116, 0]
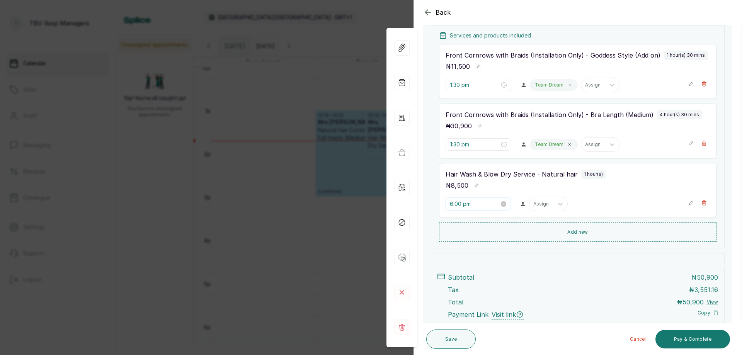
click at [470, 200] on input "6:00 pm" at bounding box center [474, 204] width 49 height 9
click at [456, 236] on div "01" at bounding box center [456, 231] width 19 height 11
click at [480, 272] on div "30" at bounding box center [478, 274] width 19 height 11
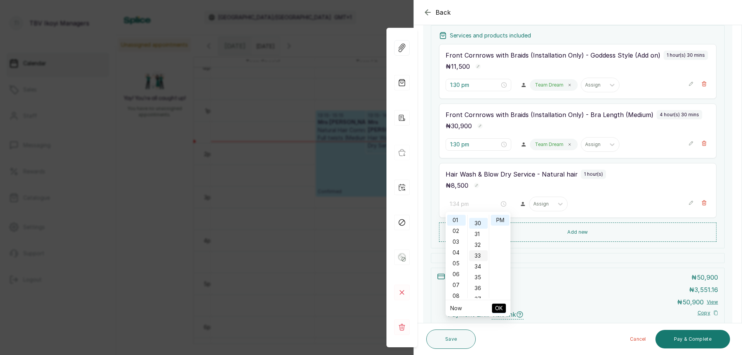
scroll to position [325, 0]
type input "1:30 pm"
click at [498, 308] on span "OK" at bounding box center [499, 308] width 8 height 15
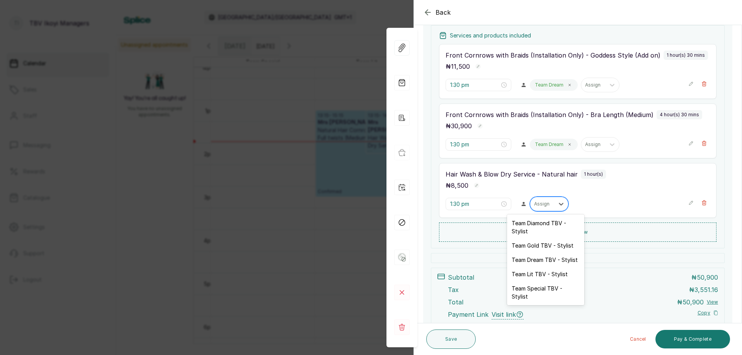
click at [535, 201] on div at bounding box center [542, 204] width 16 height 7
click at [549, 263] on div "Team Dream TBV - Stylist" at bounding box center [545, 260] width 77 height 14
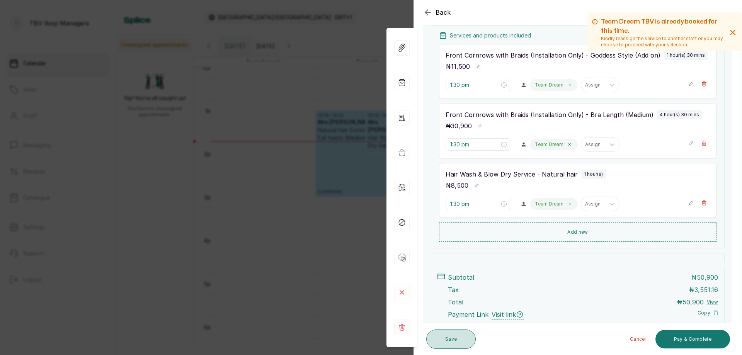
click at [468, 336] on button "Save" at bounding box center [450, 339] width 49 height 19
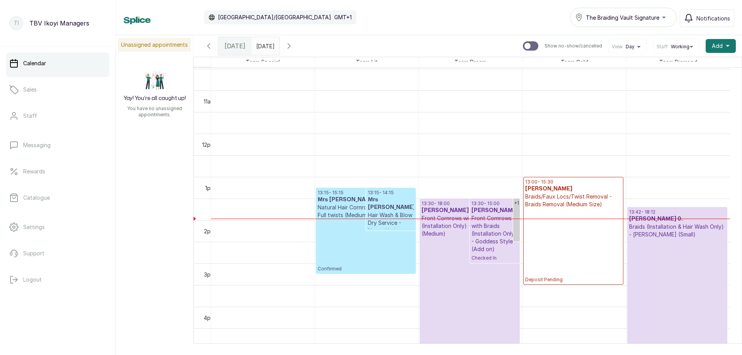
scroll to position [531, 0]
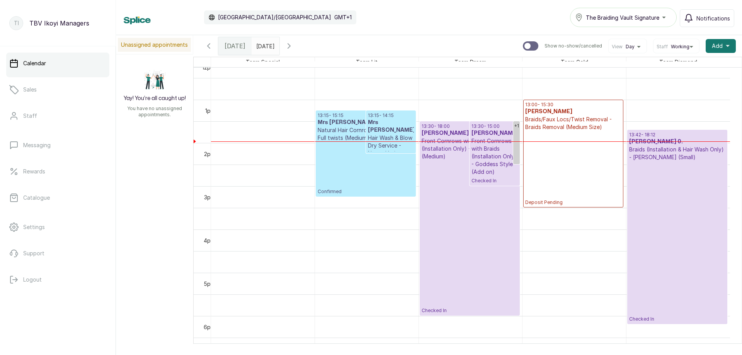
click at [379, 134] on p "Hair Wash & Blow Dry Service - Natural hair" at bounding box center [391, 145] width 46 height 23
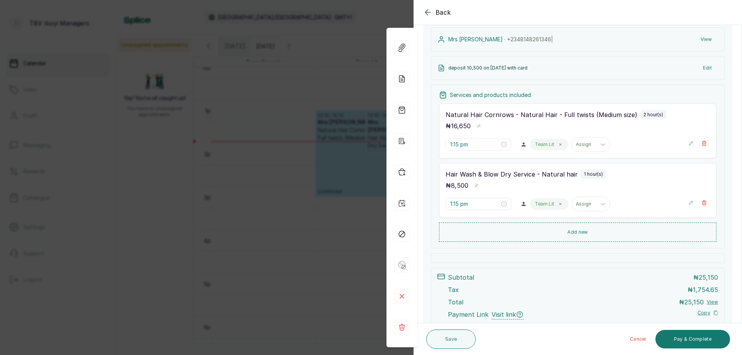
scroll to position [0, 0]
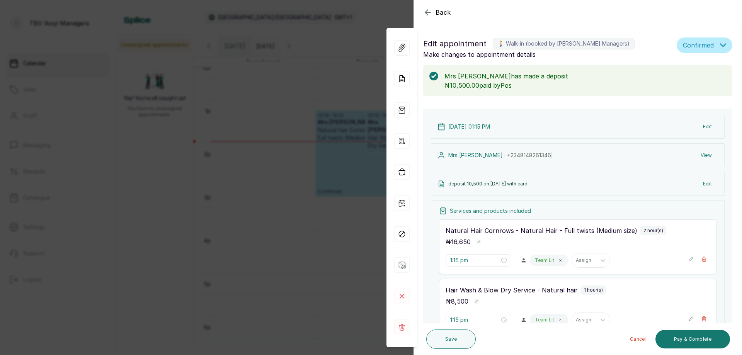
click at [432, 12] on icon "button" at bounding box center [427, 12] width 9 height 9
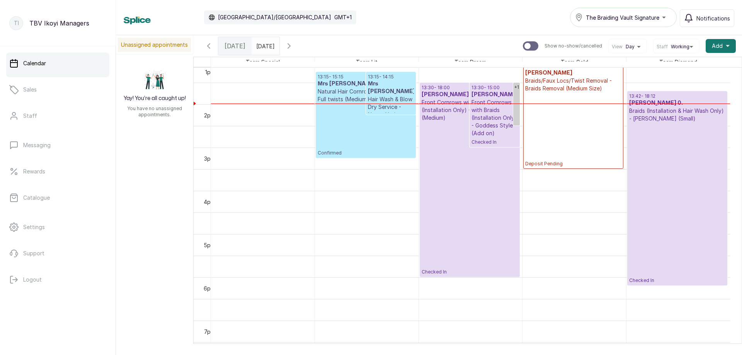
scroll to position [492, 0]
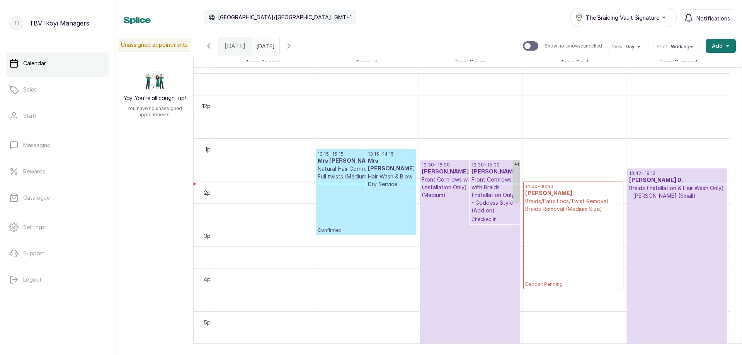
drag, startPoint x: 550, startPoint y: 161, endPoint x: 553, endPoint y: 193, distance: 32.6
click at [553, 193] on div "13:00 - 15:30 [PERSON_NAME] Braids/Faux Locs/Twist Removal - Braids Removal (Me…" at bounding box center [575, 94] width 104 height 1039
click at [566, 241] on p "Deposit Pending" at bounding box center [573, 250] width 96 height 75
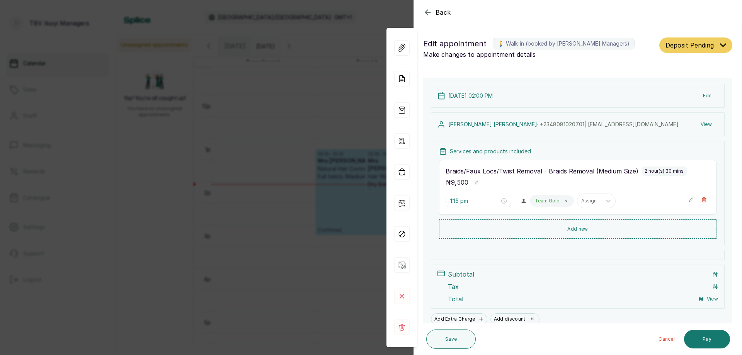
type input "2:00 pm"
click at [695, 38] on button "Deposit Pending" at bounding box center [696, 45] width 73 height 15
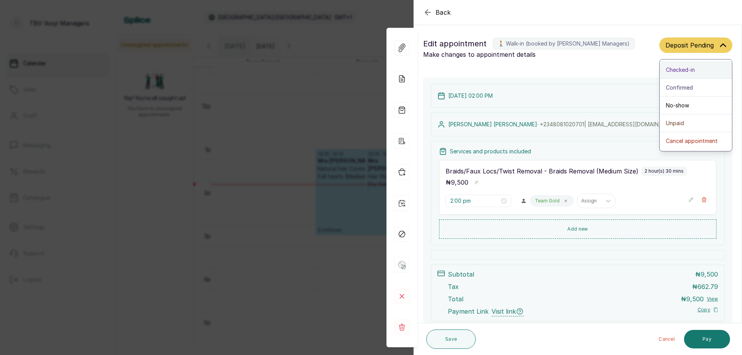
click at [674, 72] on span "Checked-in" at bounding box center [680, 70] width 29 height 8
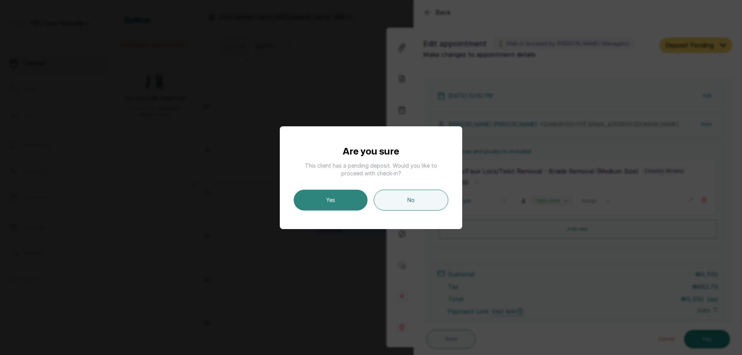
click at [333, 199] on button "Yes" at bounding box center [331, 200] width 74 height 21
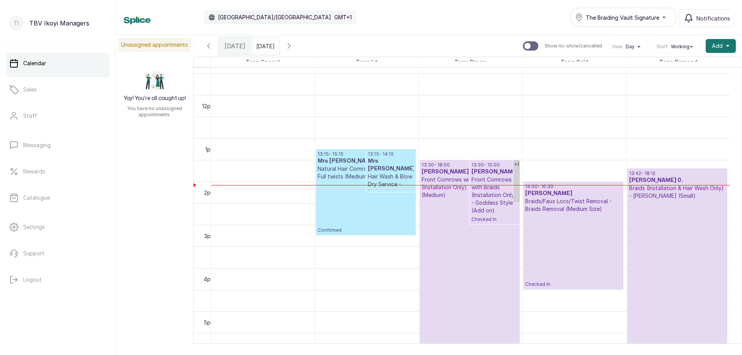
scroll to position [454, 0]
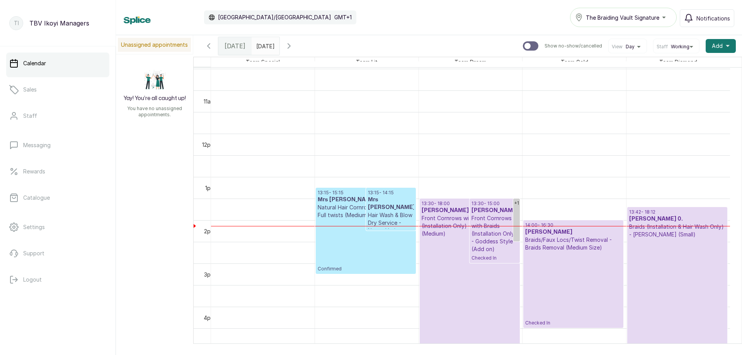
click at [209, 49] on icon "button" at bounding box center [208, 45] width 9 height 9
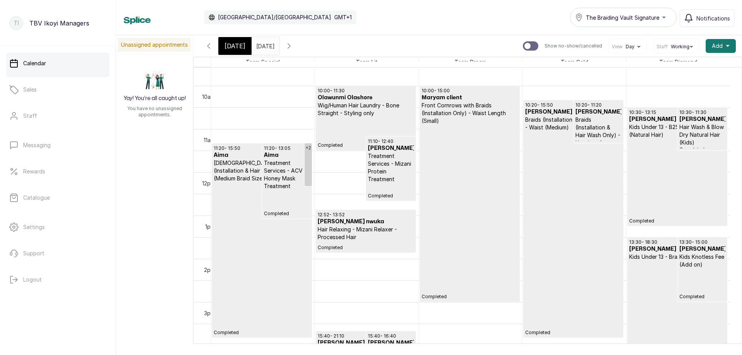
scroll to position [531, 0]
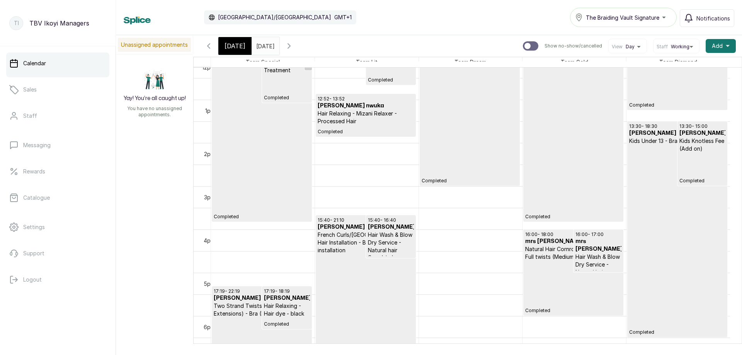
click at [649, 175] on p "Completed" at bounding box center [677, 240] width 96 height 191
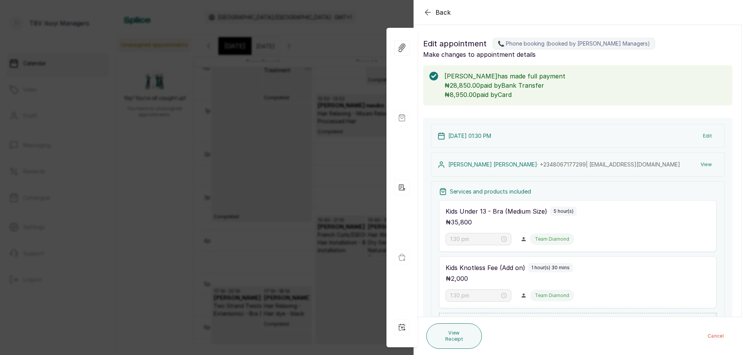
click at [428, 11] on icon "button" at bounding box center [427, 12] width 9 height 9
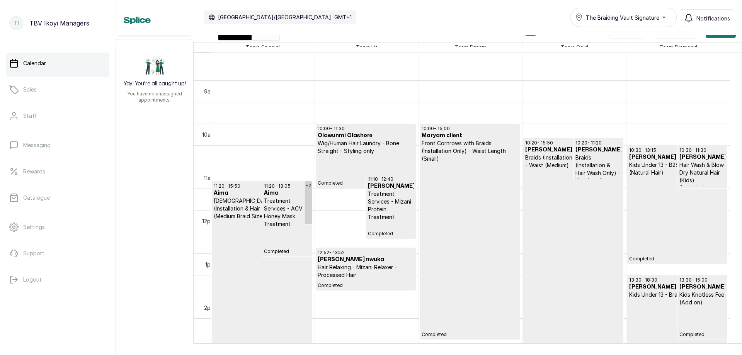
scroll to position [517, 0]
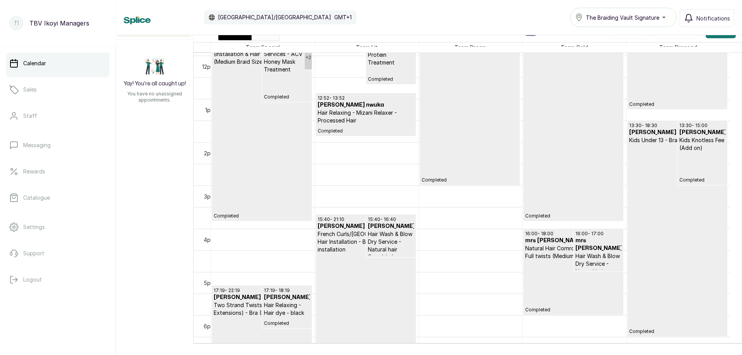
click at [155, 166] on div "Unassigned appointments Yay! You’re all caught up! You have no unassigned appoi…" at bounding box center [429, 174] width 626 height 309
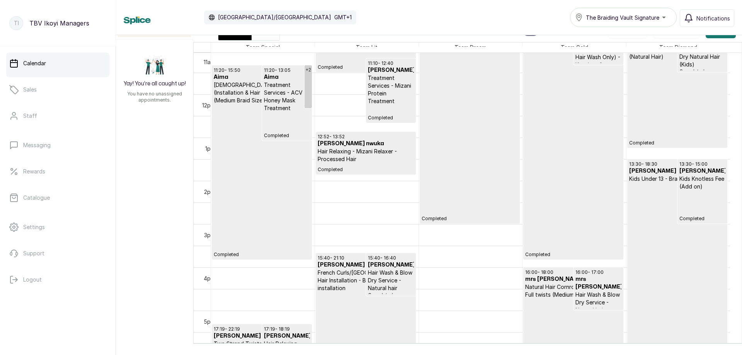
scroll to position [401, 0]
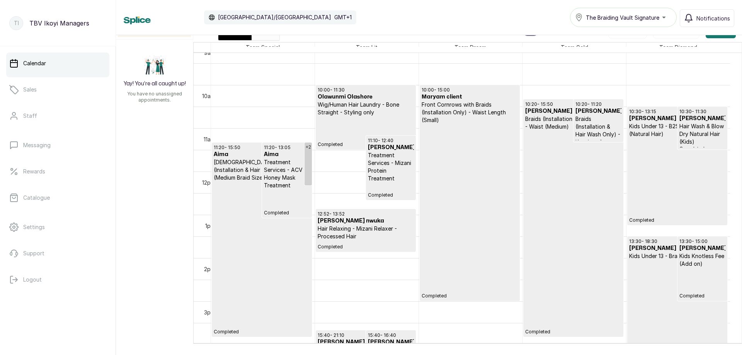
click at [286, 14] on div "Calendar [GEOGRAPHIC_DATA]/[GEOGRAPHIC_DATA] GMT+1 The Braiding Vault Signature…" at bounding box center [429, 17] width 611 height 19
click at [234, 39] on div "[DATE]" at bounding box center [234, 31] width 33 height 18
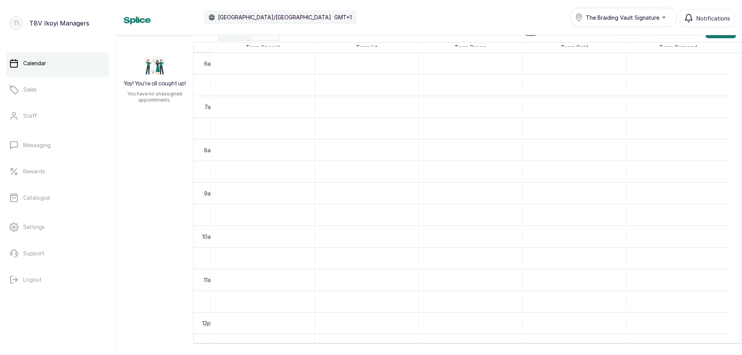
scroll to position [454, 0]
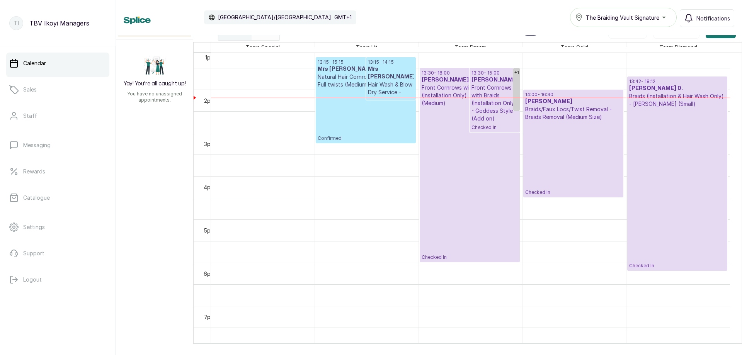
click at [280, 36] on div "[DATE]" at bounding box center [266, 31] width 28 height 18
click at [27, 68] on link "Calendar" at bounding box center [57, 64] width 103 height 22
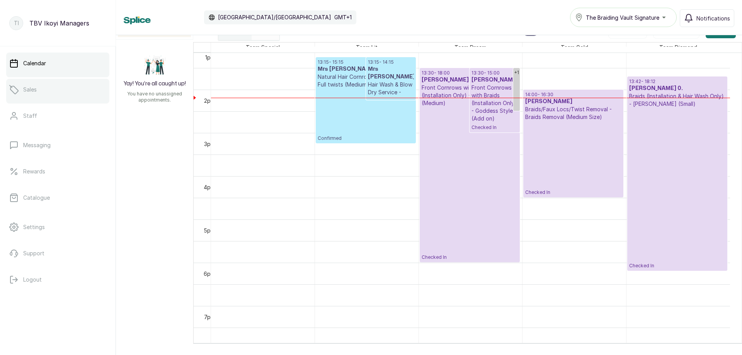
click at [29, 91] on p "Sales" at bounding box center [30, 90] width 14 height 8
